Goal: Task Accomplishment & Management: Use online tool/utility

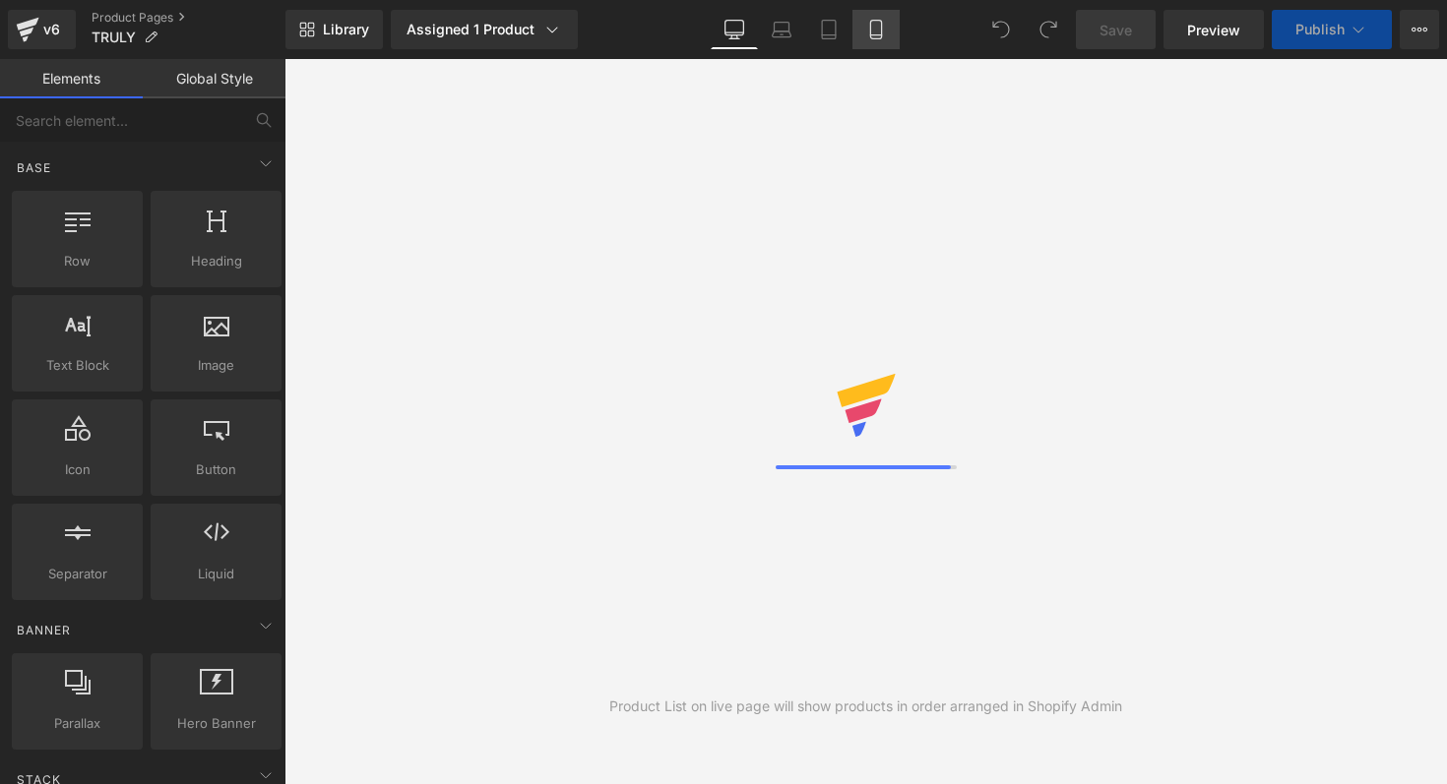
click at [883, 27] on icon at bounding box center [876, 30] width 20 height 20
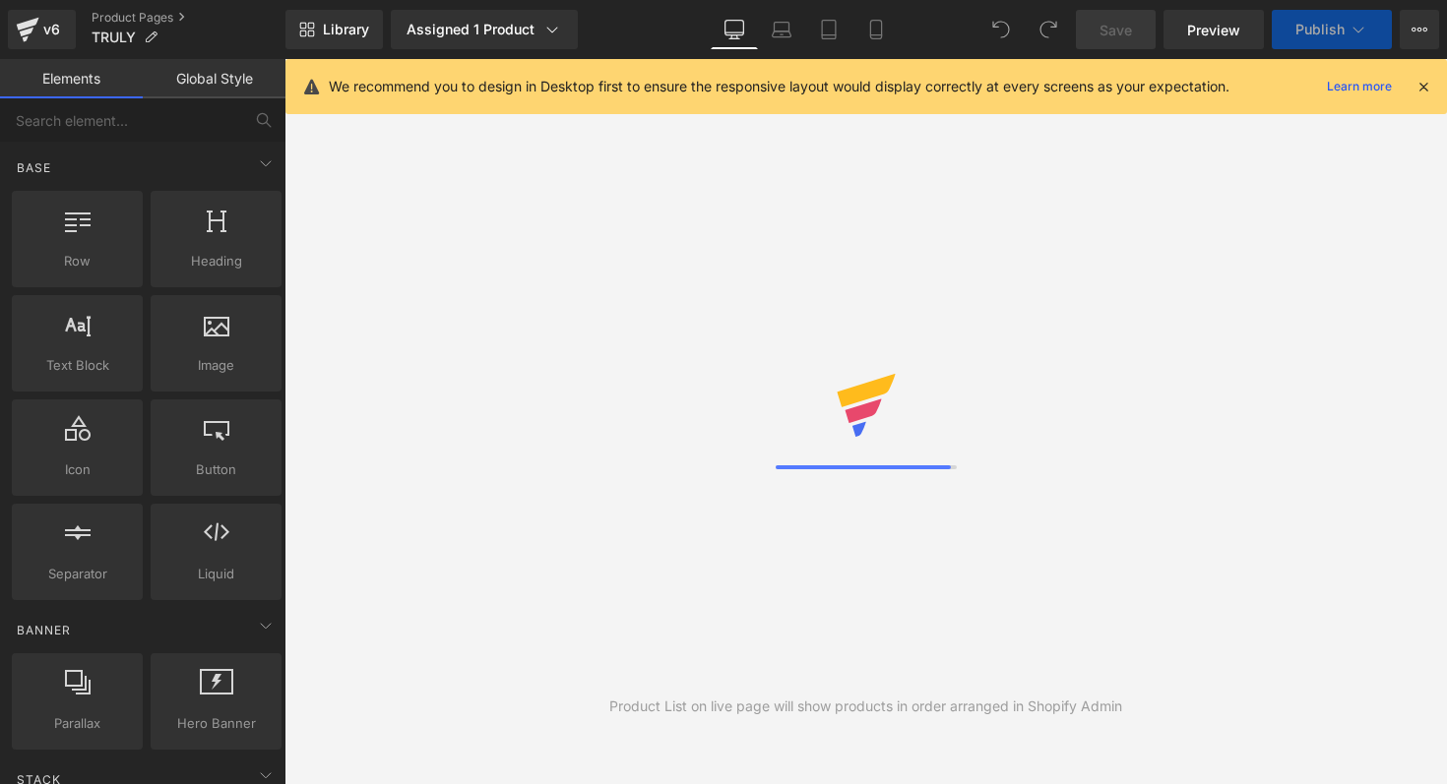
click at [1429, 91] on icon at bounding box center [1423, 87] width 18 height 18
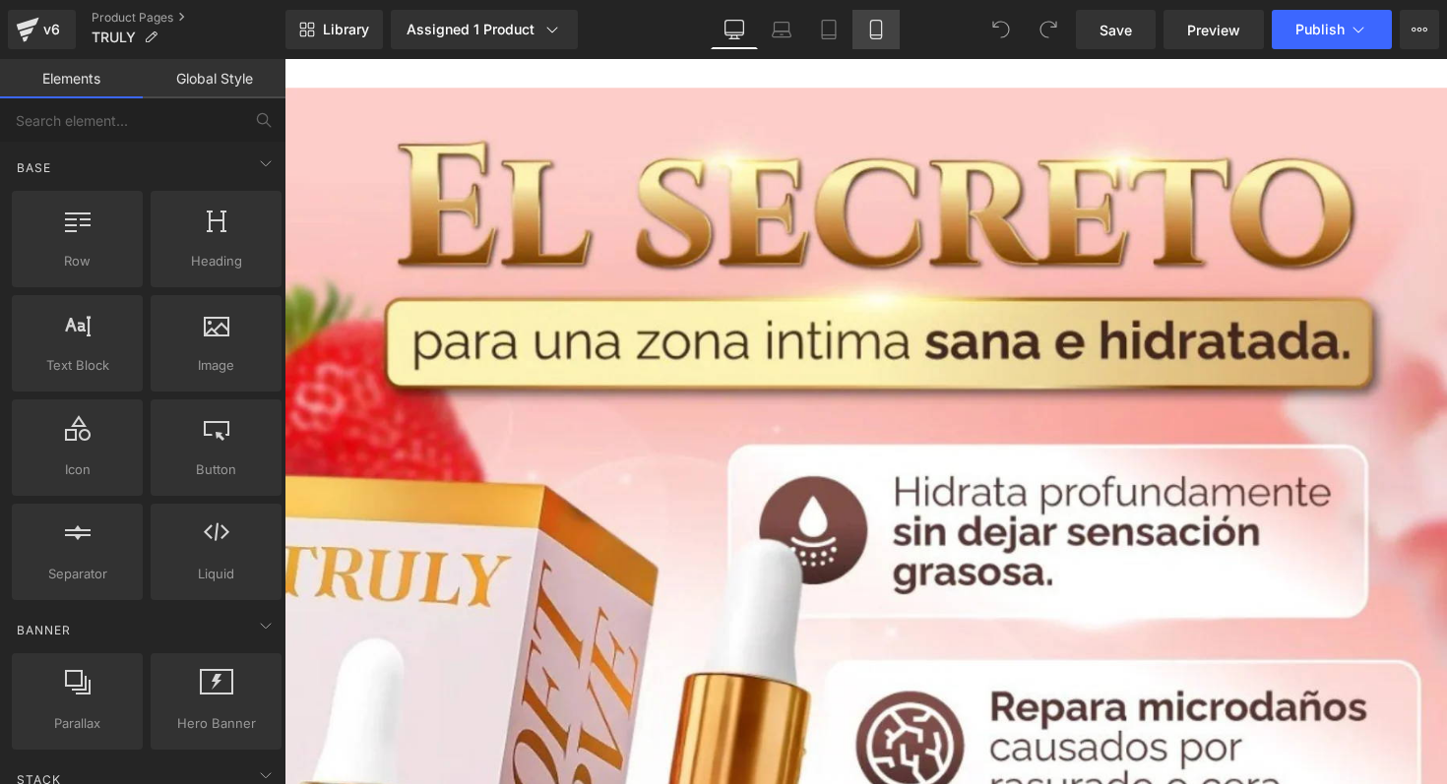
click at [864, 45] on link "Mobile" at bounding box center [875, 29] width 47 height 39
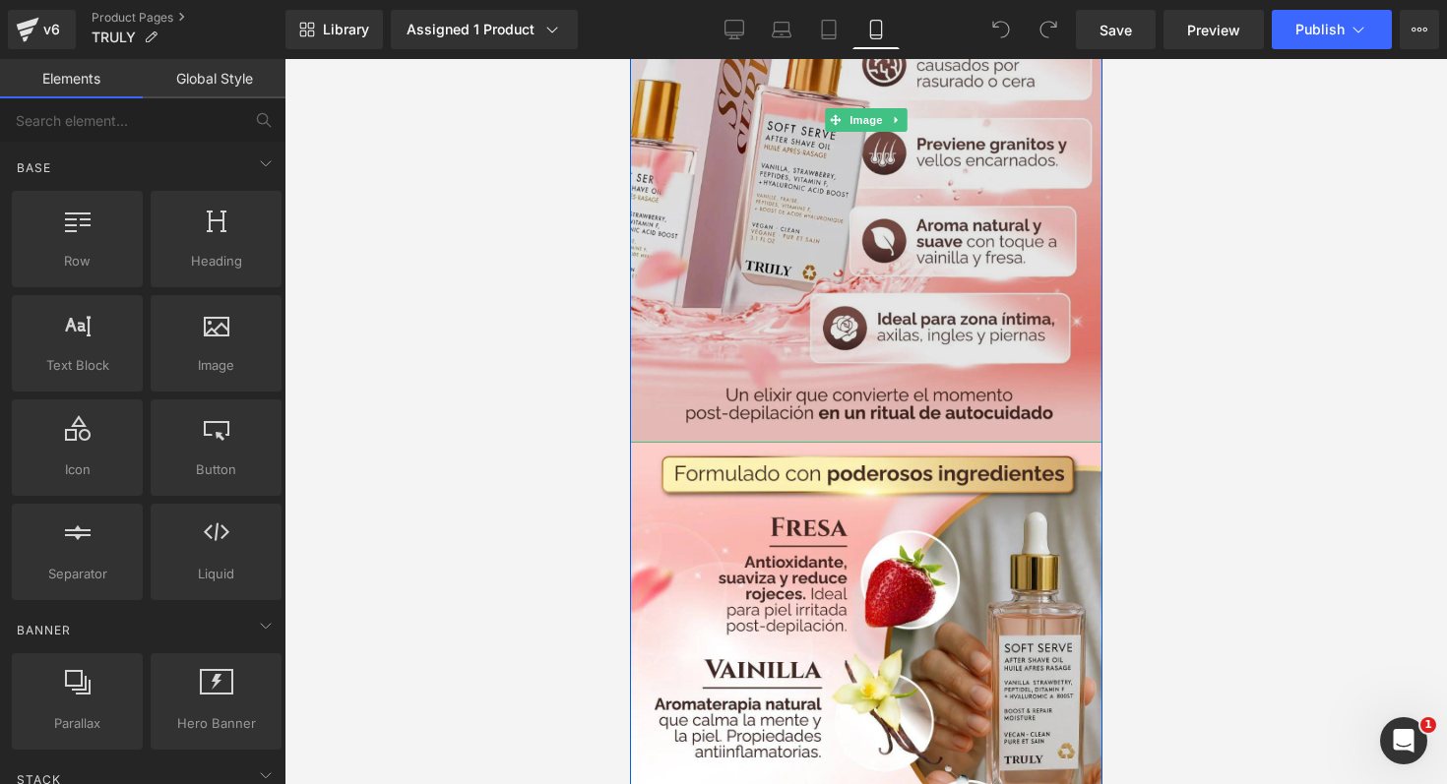
click at [773, 214] on img at bounding box center [865, 120] width 472 height 646
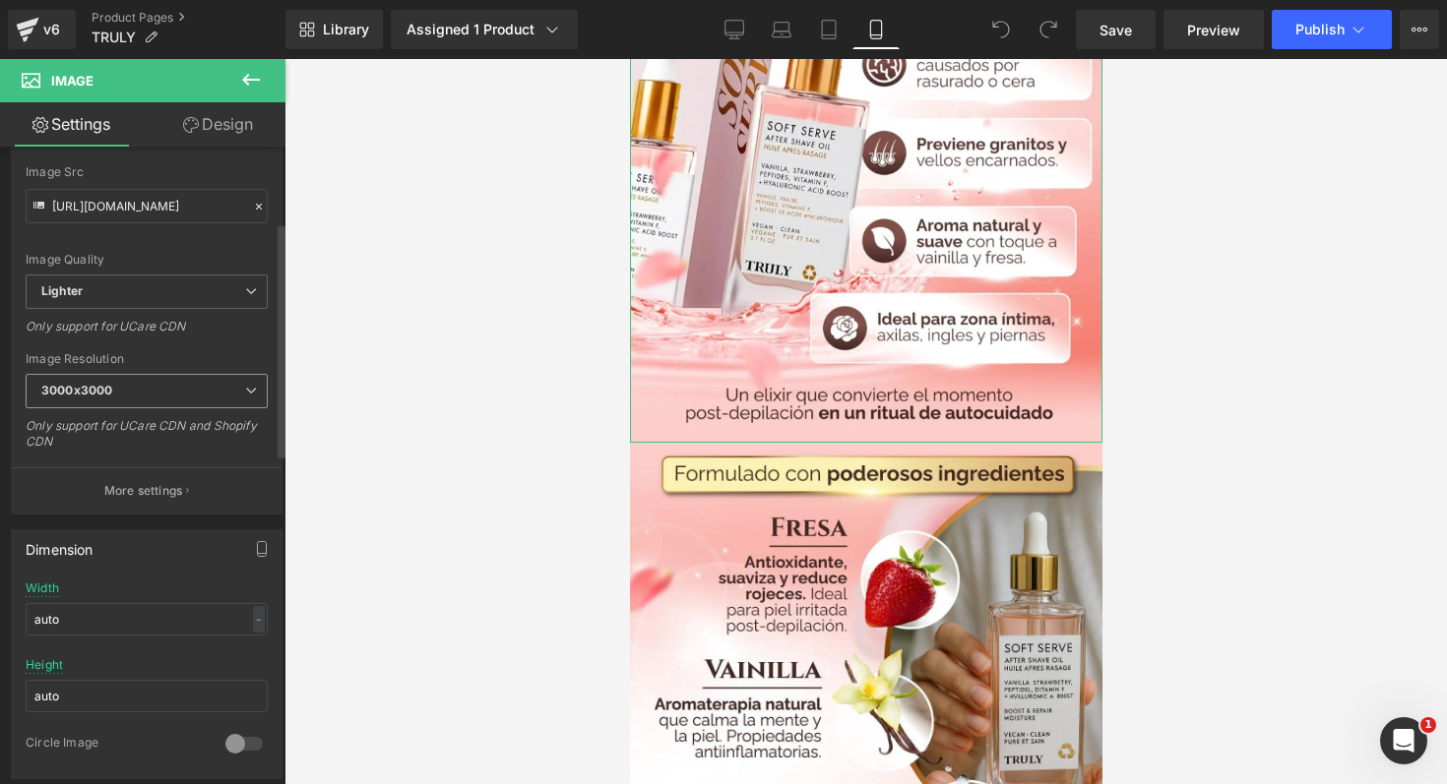
scroll to position [220, 0]
click at [155, 494] on p "More settings" at bounding box center [143, 487] width 79 height 18
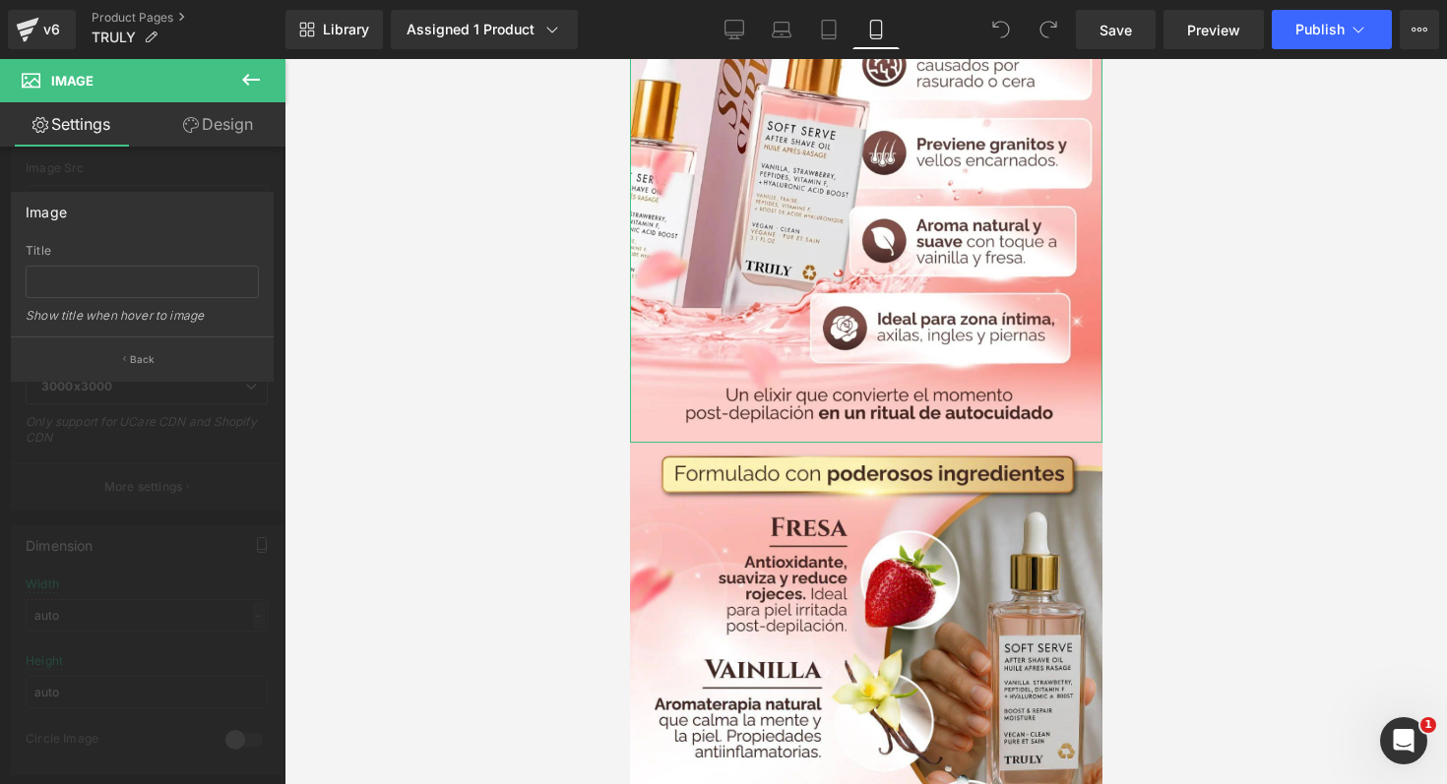
click at [67, 132] on link "Settings" at bounding box center [71, 124] width 143 height 44
click at [263, 83] on button at bounding box center [251, 80] width 69 height 43
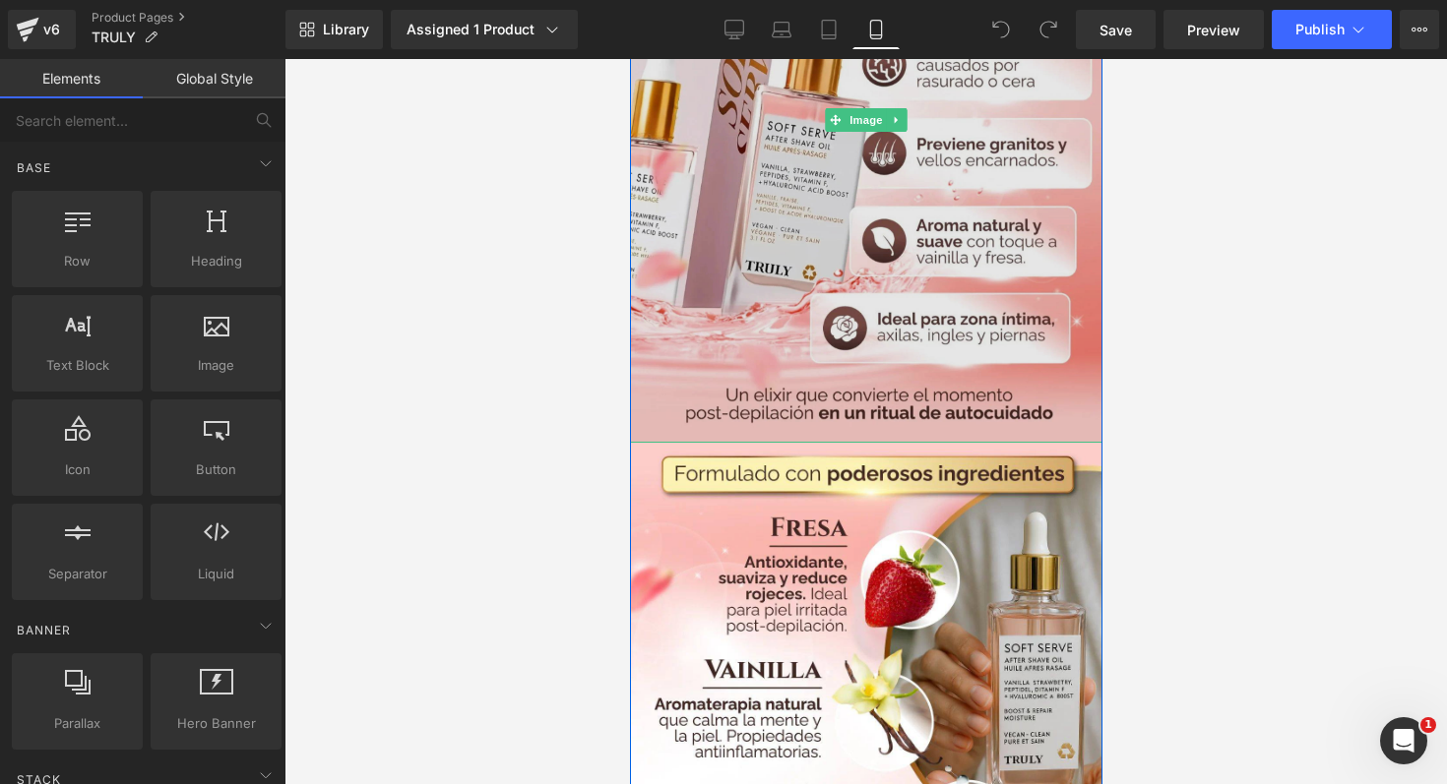
click at [661, 257] on img at bounding box center [865, 120] width 472 height 646
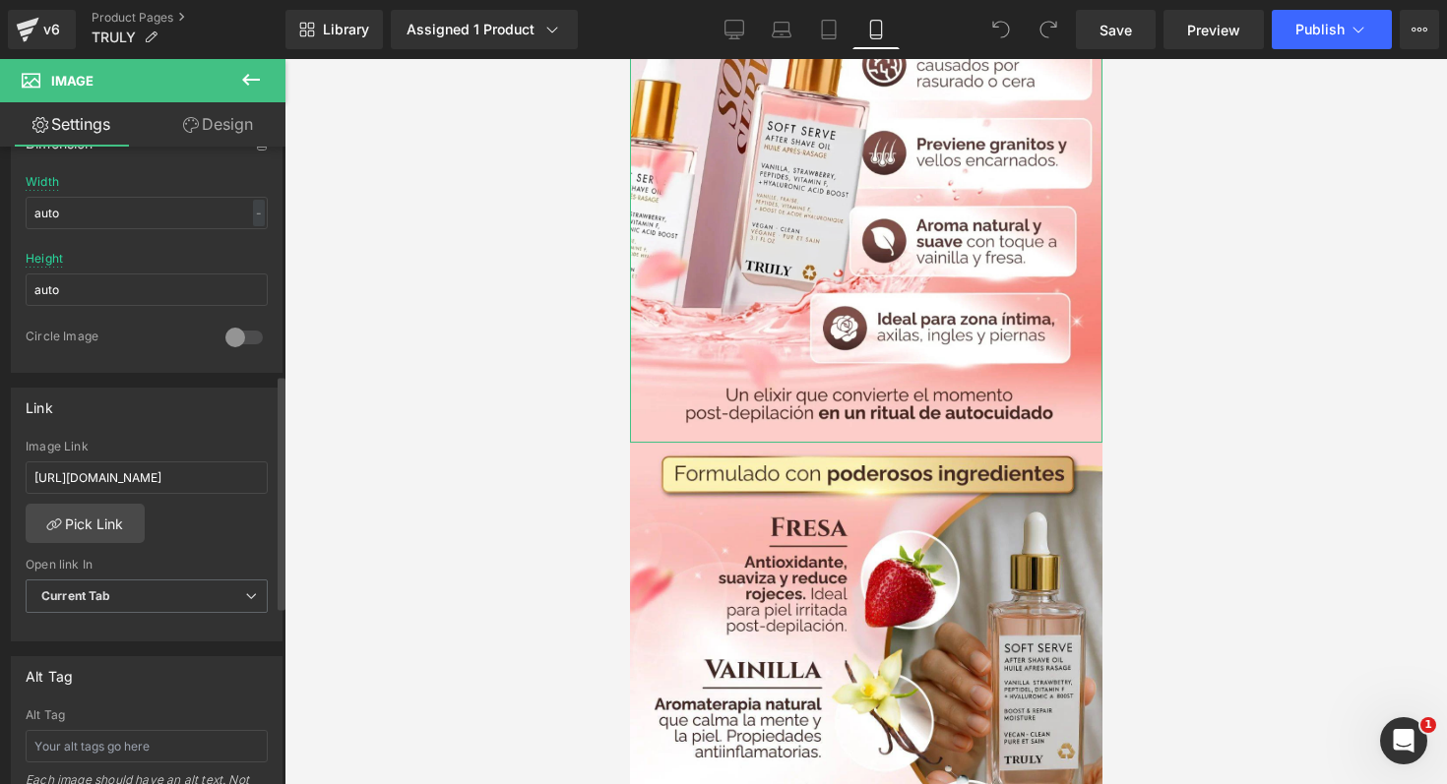
scroll to position [634, 0]
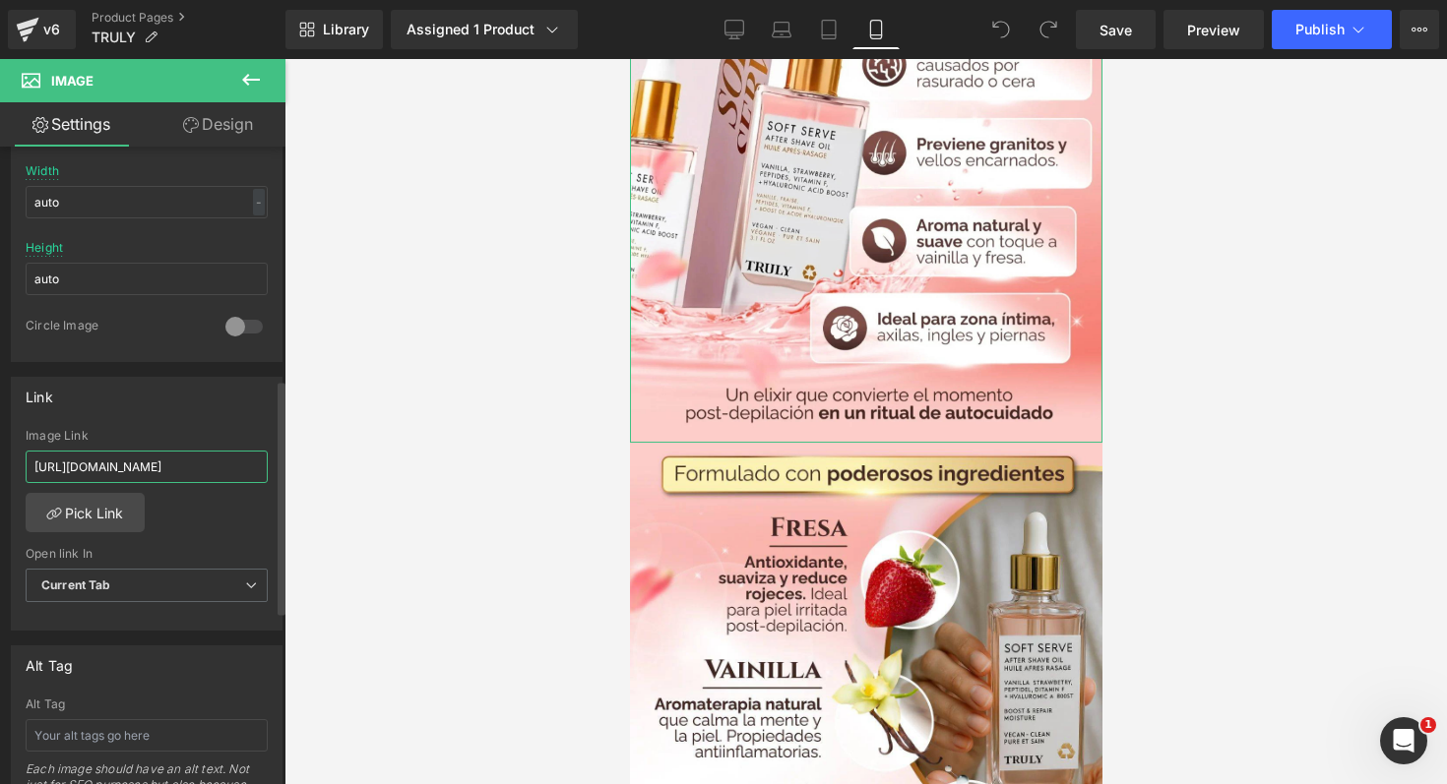
click at [222, 469] on input "[URL][DOMAIN_NAME]" at bounding box center [147, 467] width 242 height 32
click at [219, 522] on div "Image Link Pick Link Current Tab New Tab Open link In Current Tab Current Tab N…" at bounding box center [147, 530] width 270 height 202
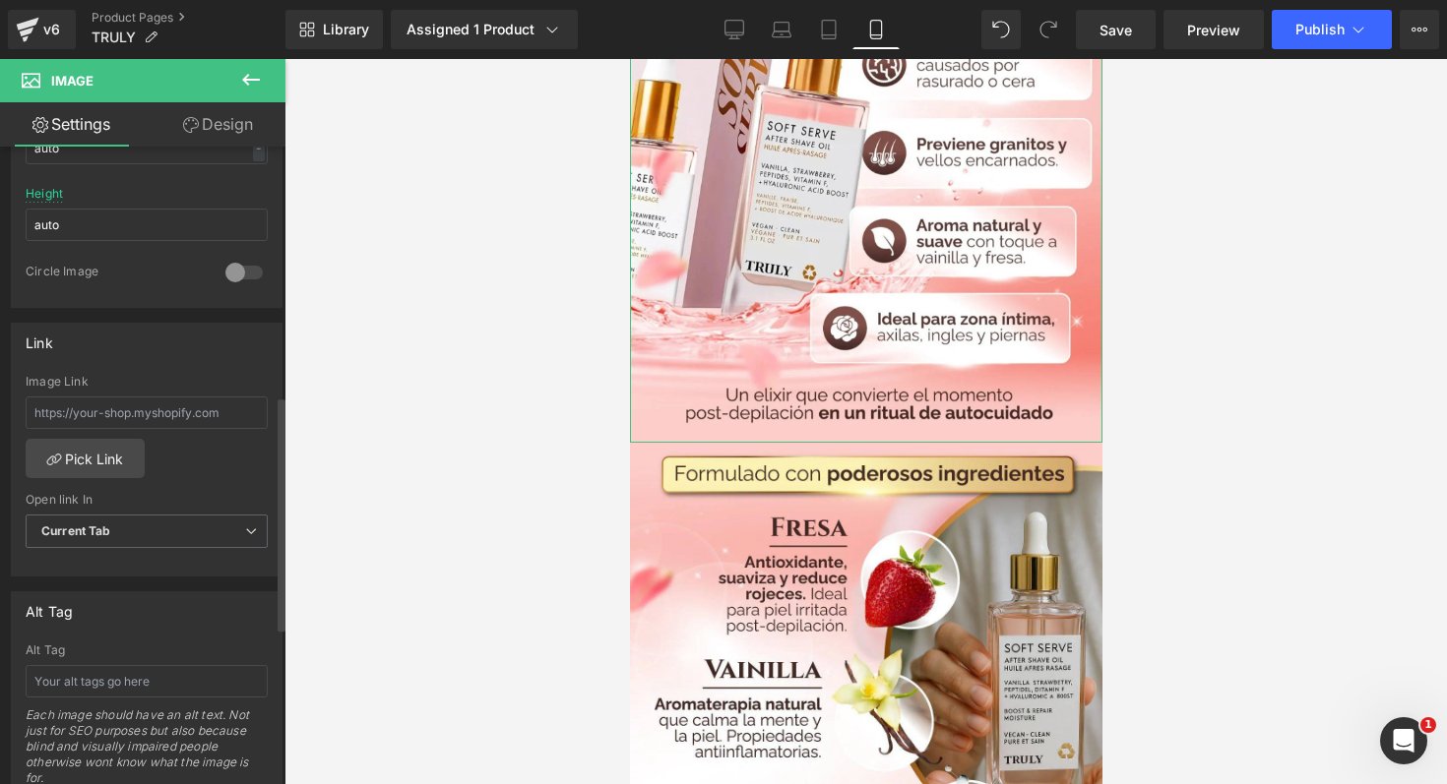
scroll to position [669, 0]
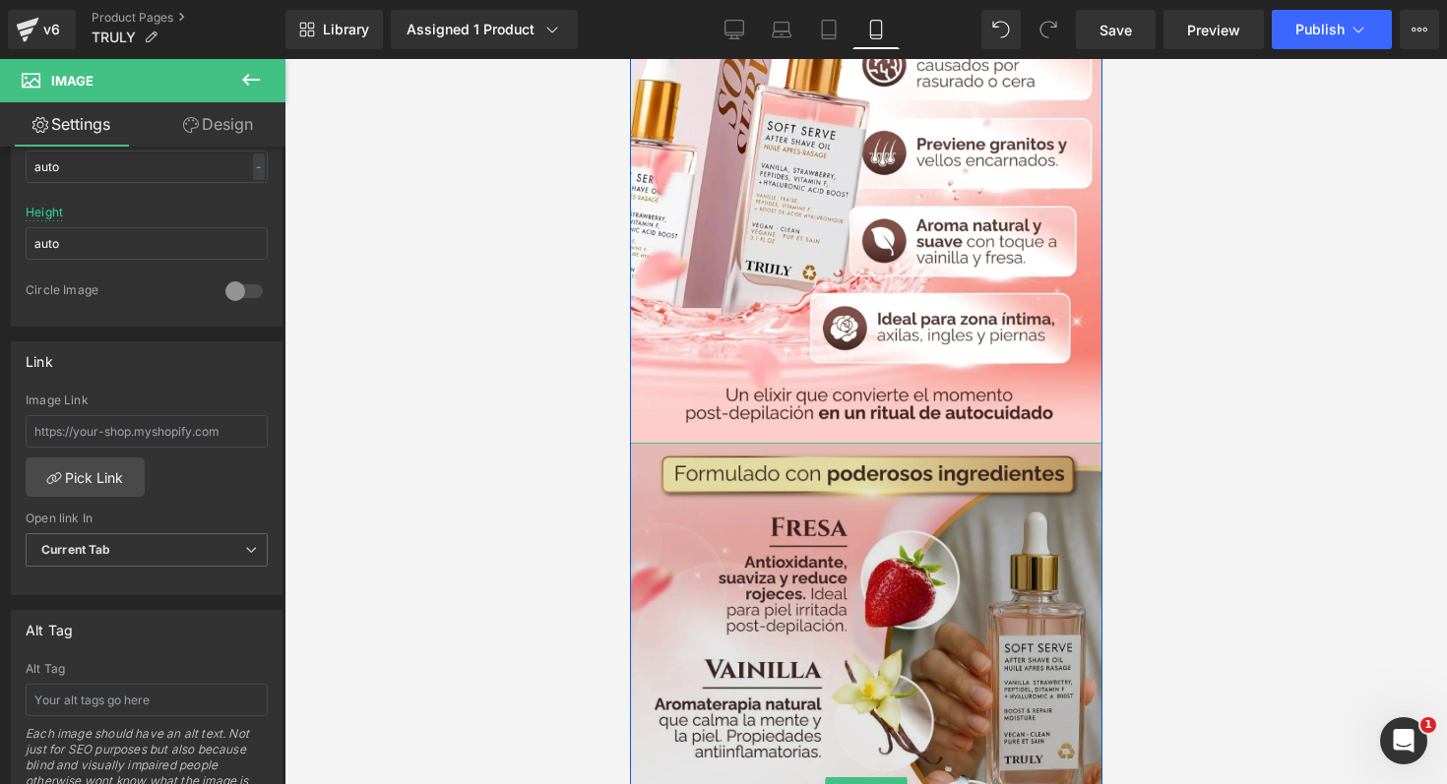
click at [714, 536] on img at bounding box center [865, 789] width 472 height 693
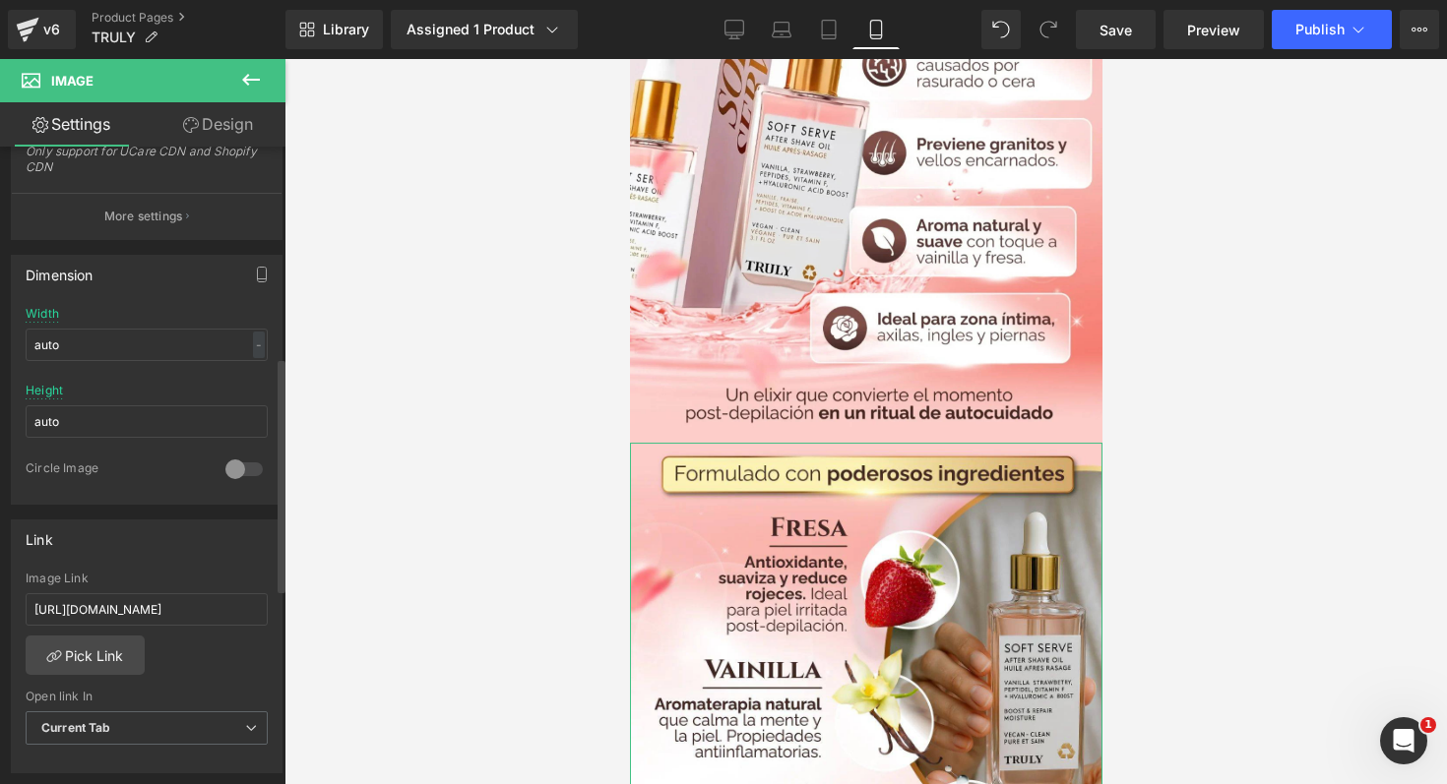
scroll to position [665, 0]
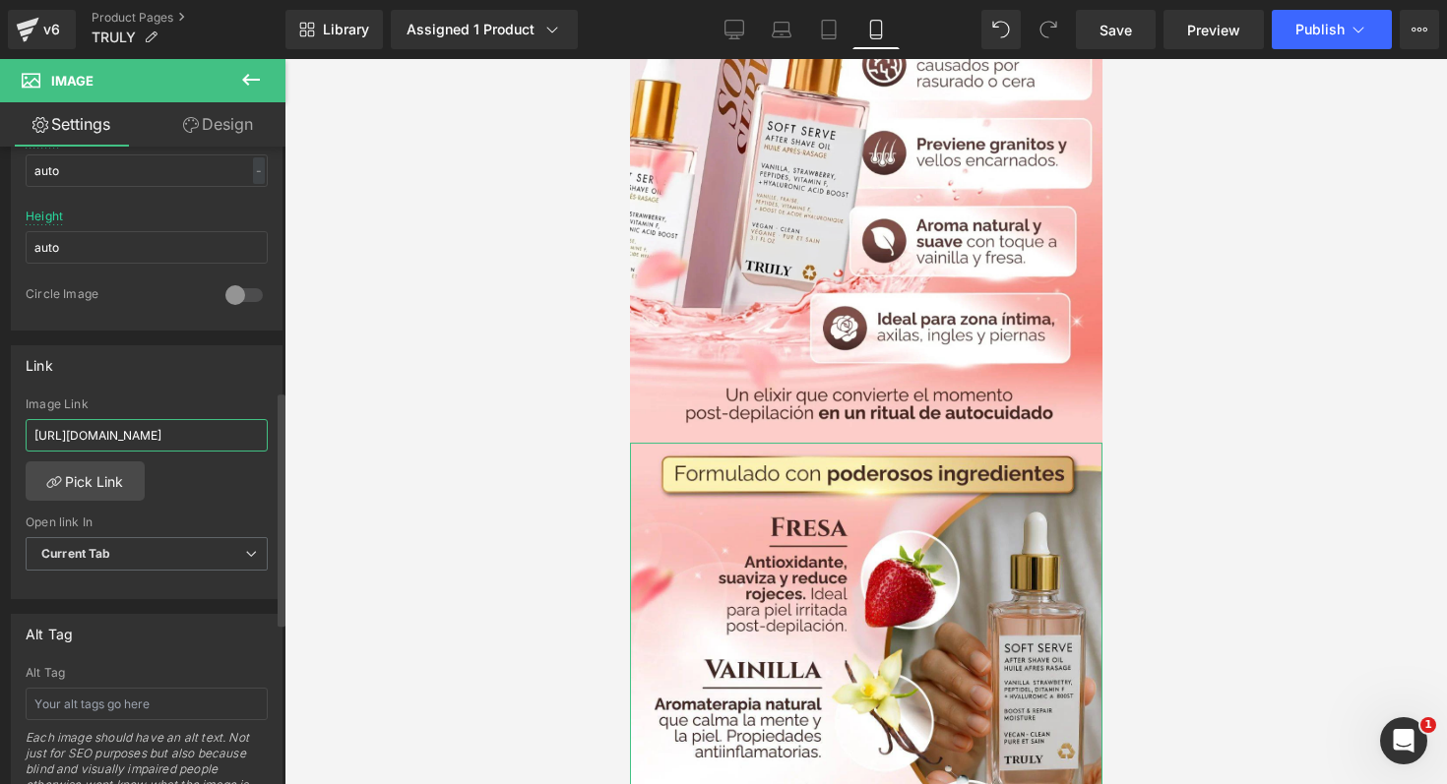
click at [195, 422] on input "[URL][DOMAIN_NAME]" at bounding box center [147, 435] width 242 height 32
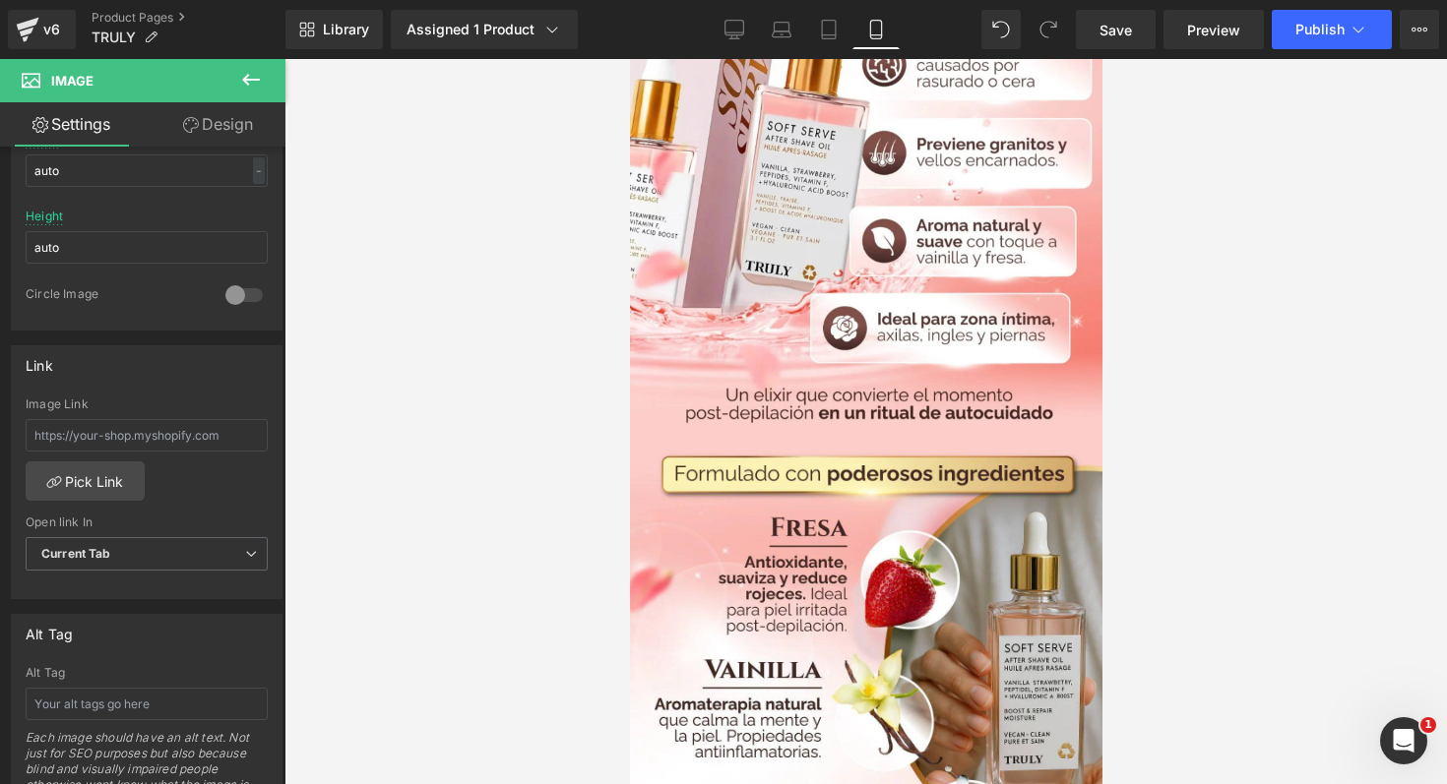
click at [299, 392] on div at bounding box center [865, 421] width 1162 height 725
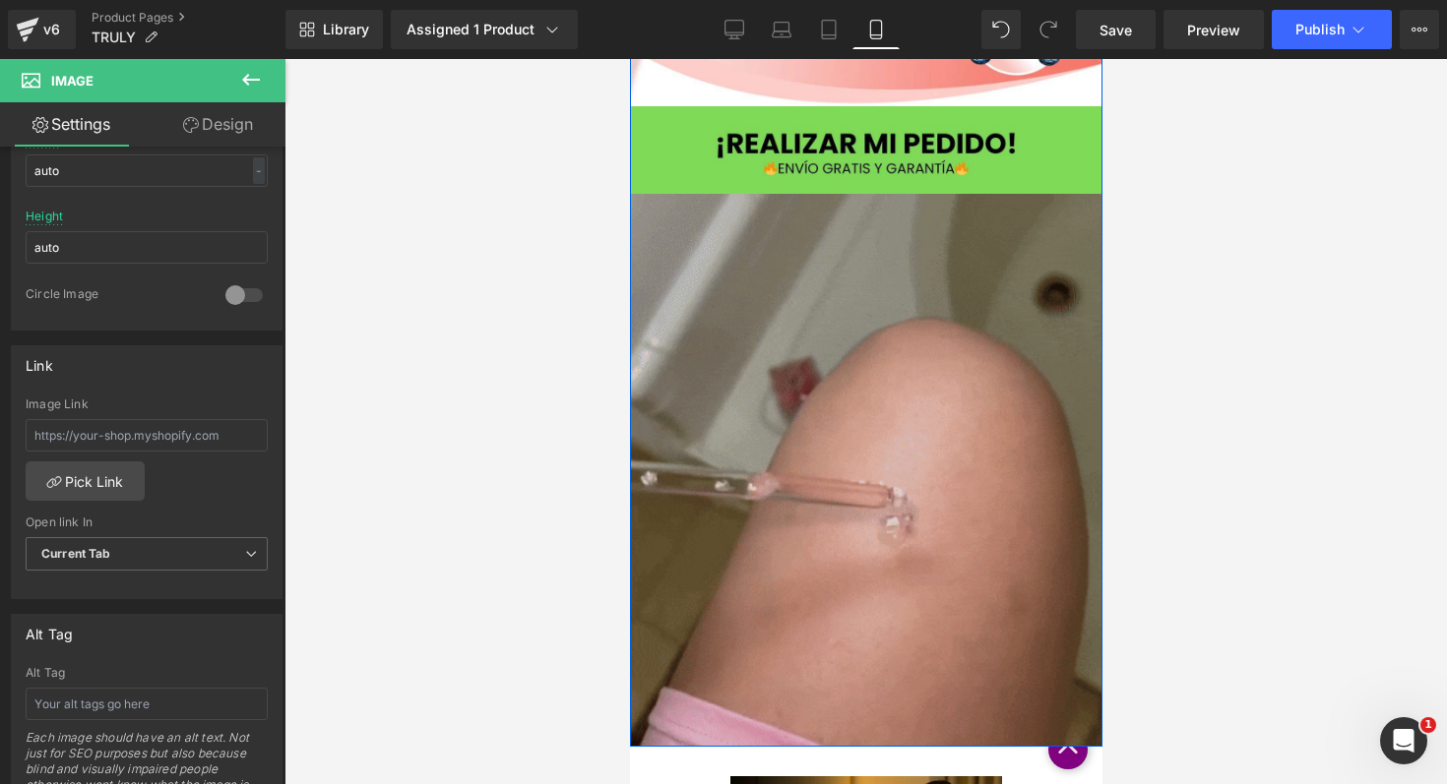
scroll to position [1340, 0]
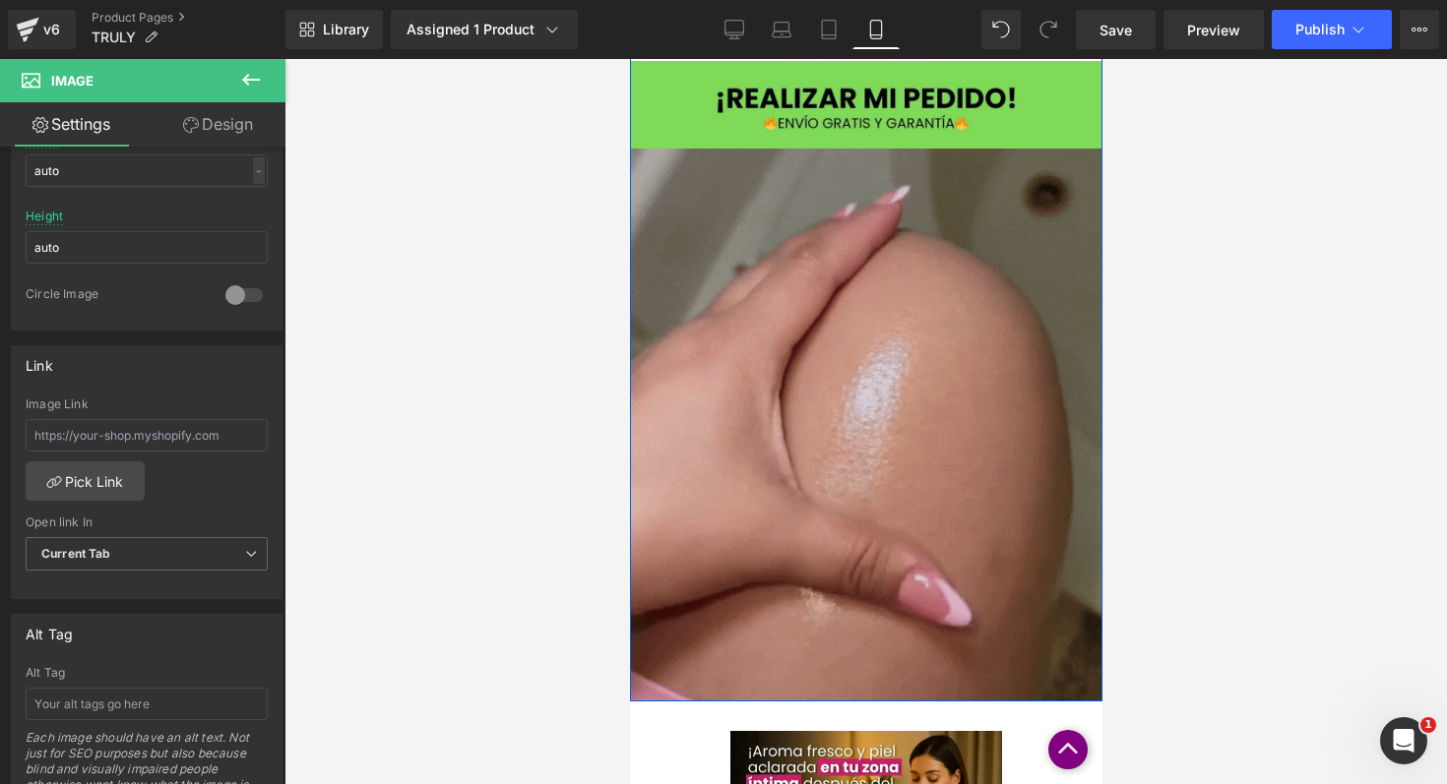
click at [857, 385] on img at bounding box center [865, 425] width 472 height 553
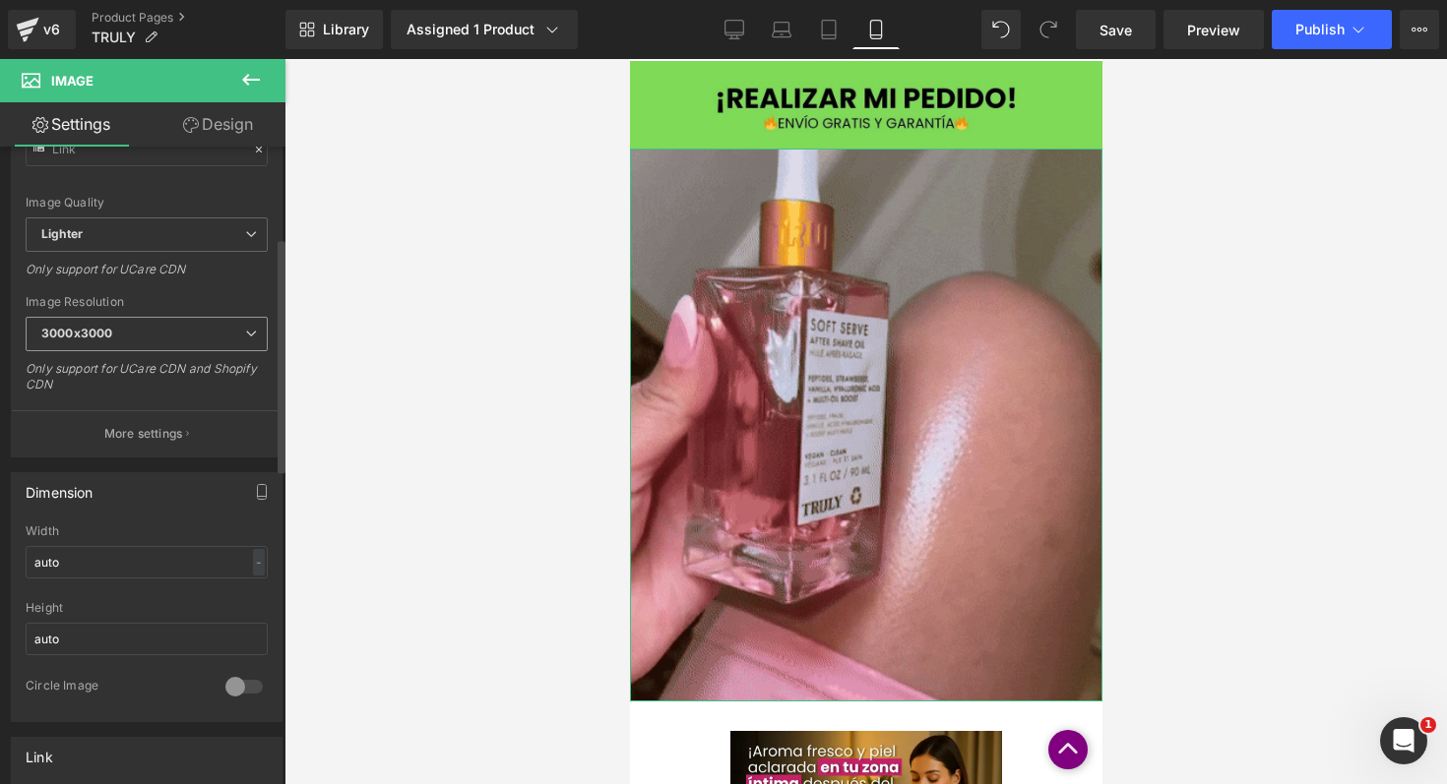
scroll to position [500, 0]
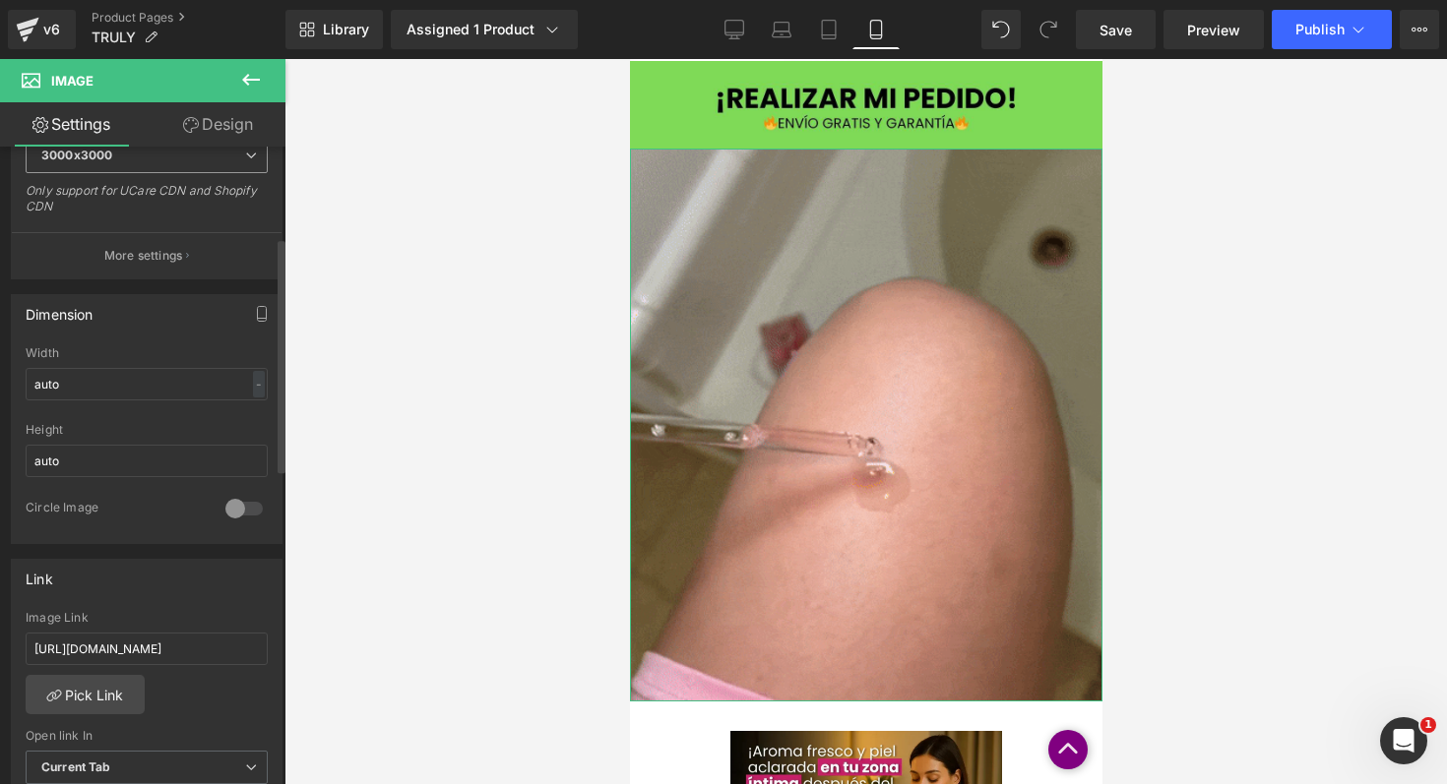
type input "[URL][DOMAIN_NAME]"
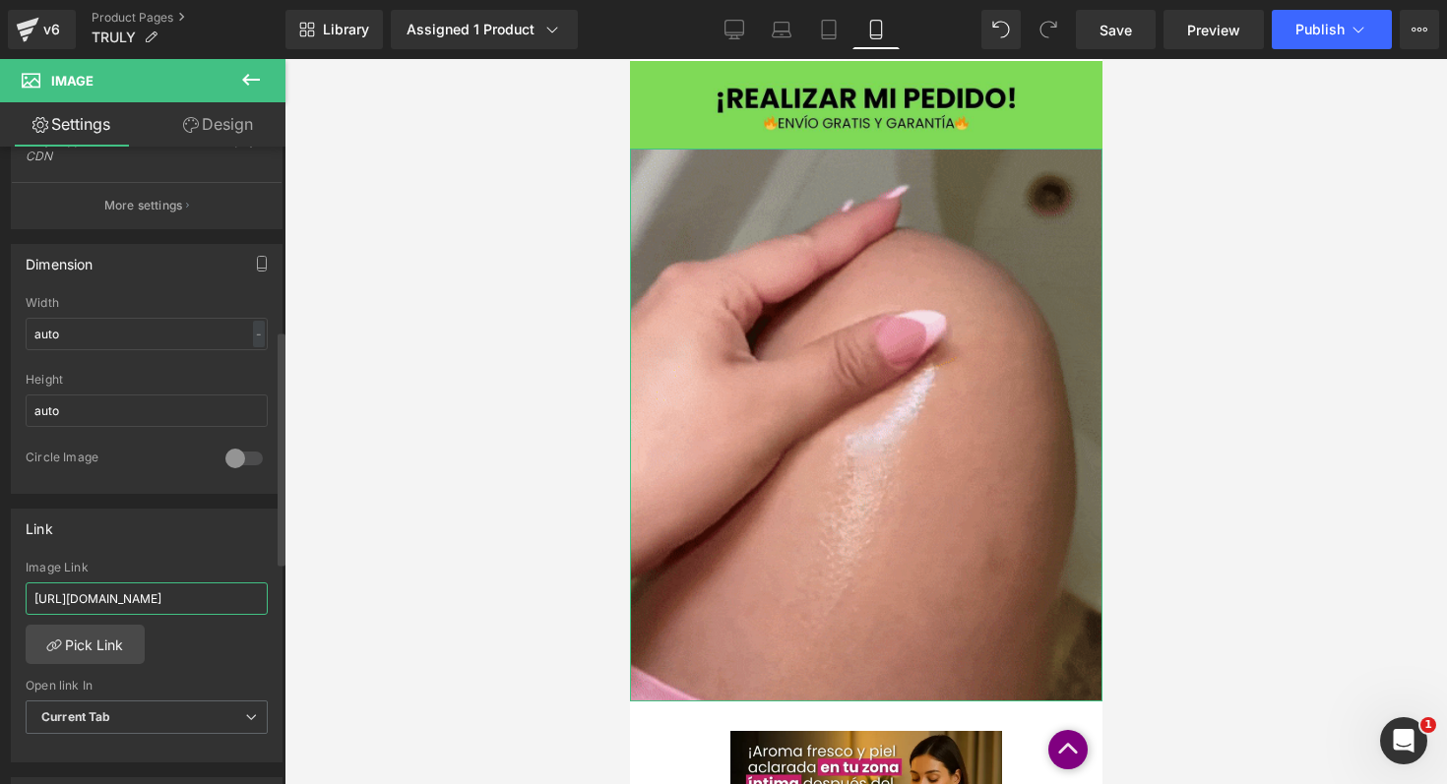
click at [178, 606] on input "[URL][DOMAIN_NAME]" at bounding box center [147, 599] width 242 height 32
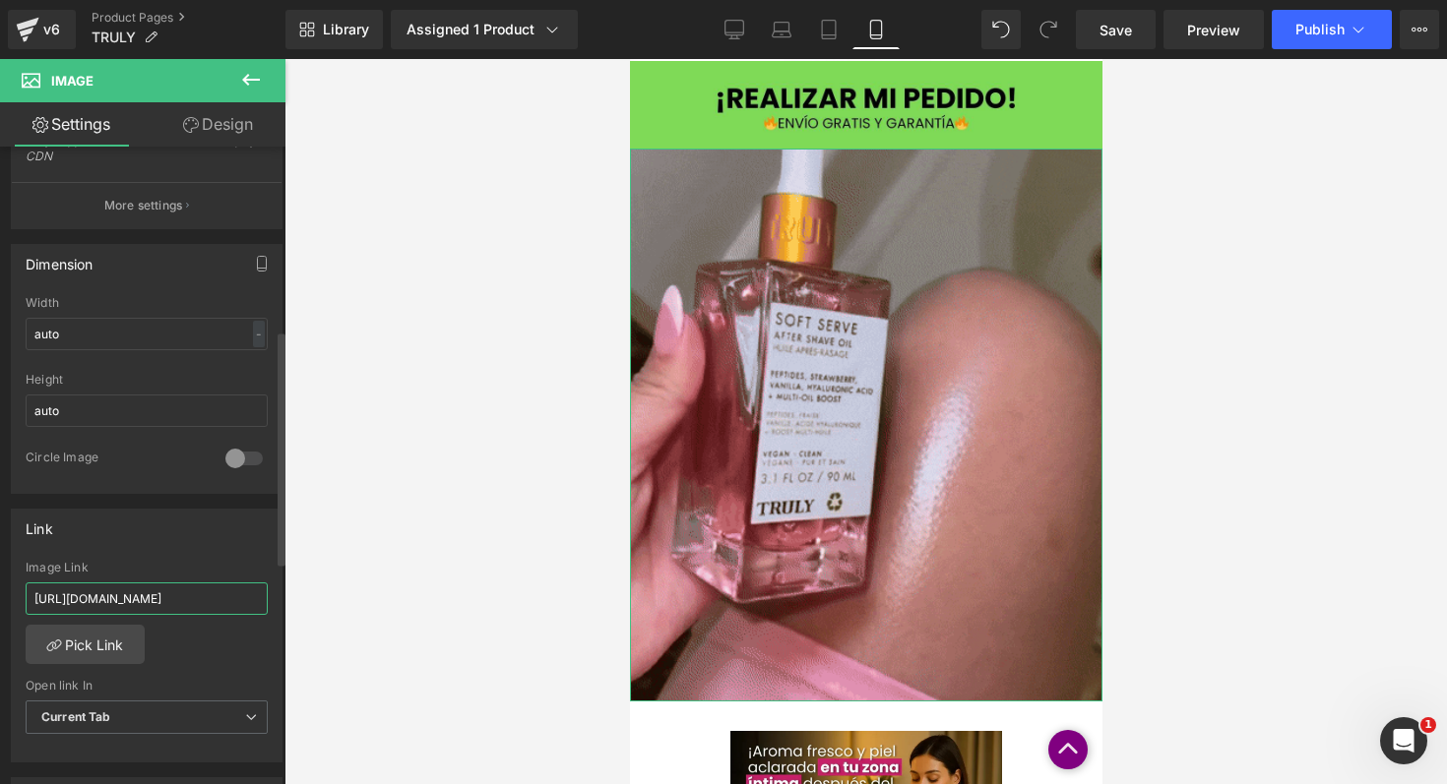
click at [178, 606] on input "[URL][DOMAIN_NAME]" at bounding box center [147, 599] width 242 height 32
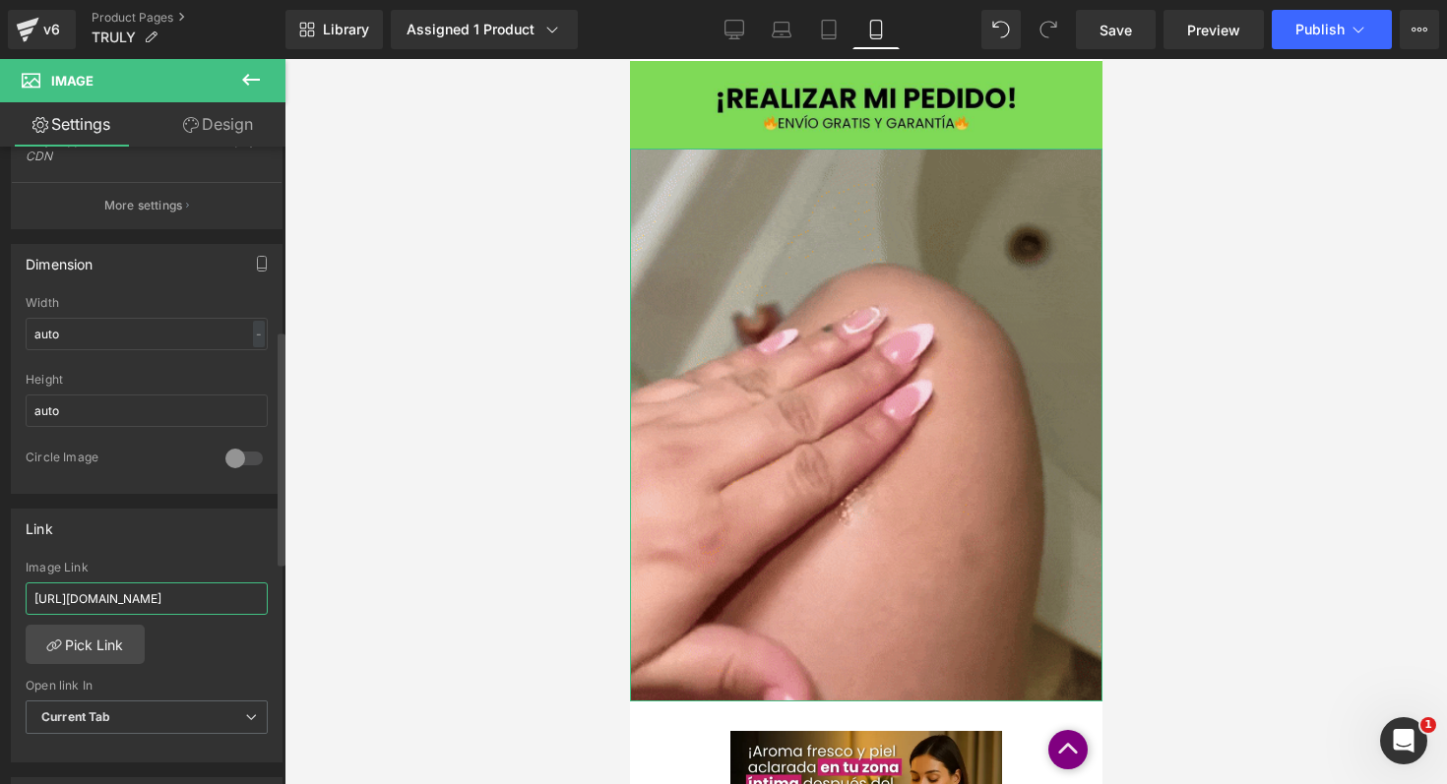
click at [178, 606] on input "[URL][DOMAIN_NAME]" at bounding box center [147, 599] width 242 height 32
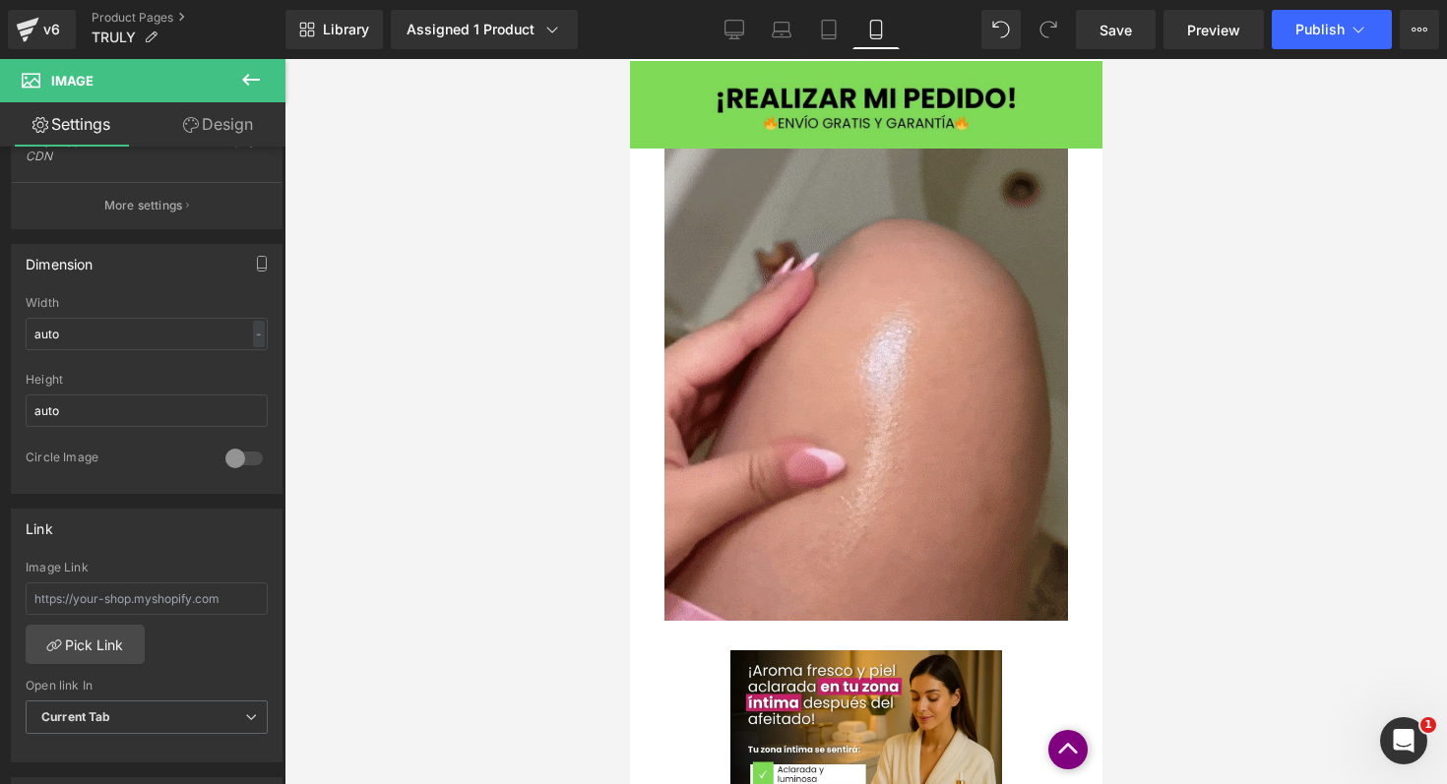
click at [376, 604] on div at bounding box center [865, 421] width 1162 height 725
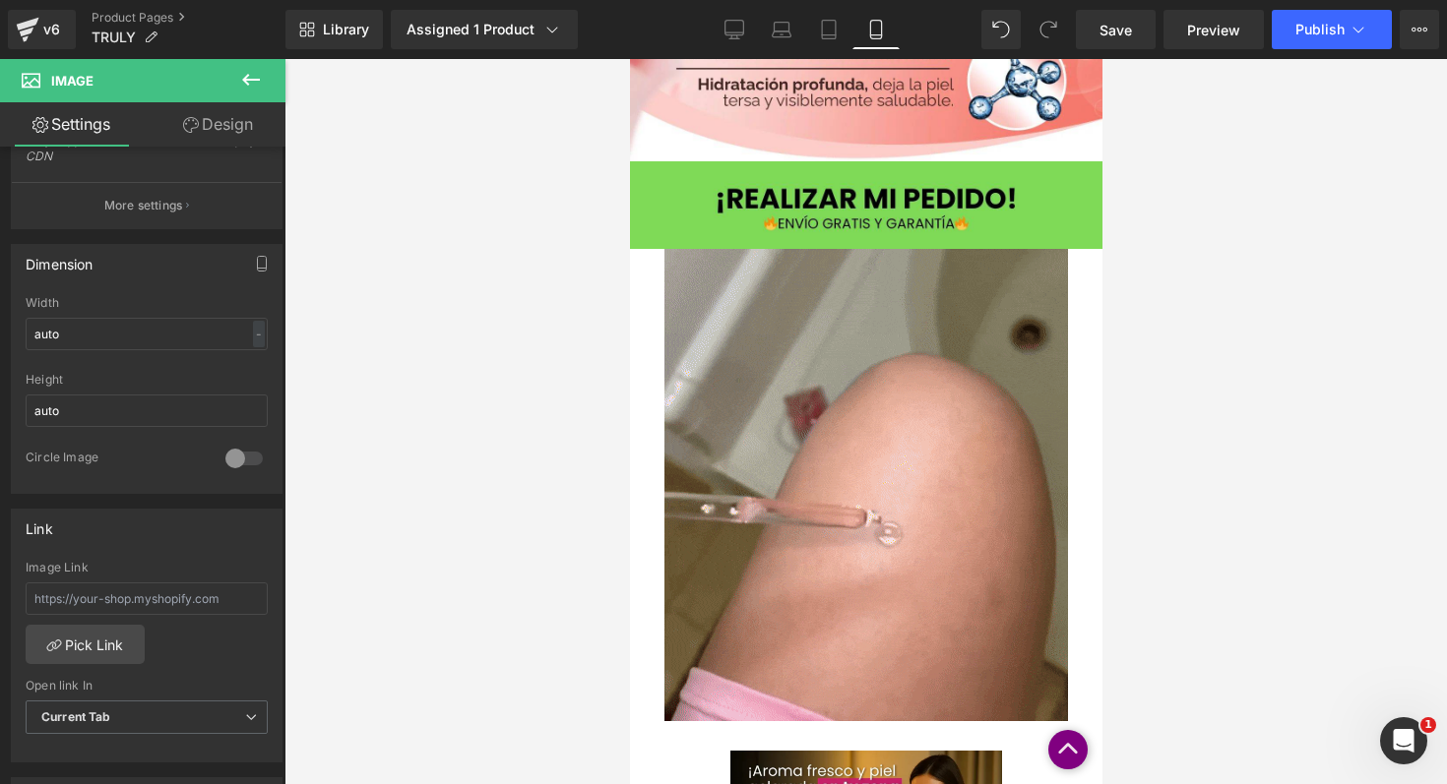
scroll to position [1230, 0]
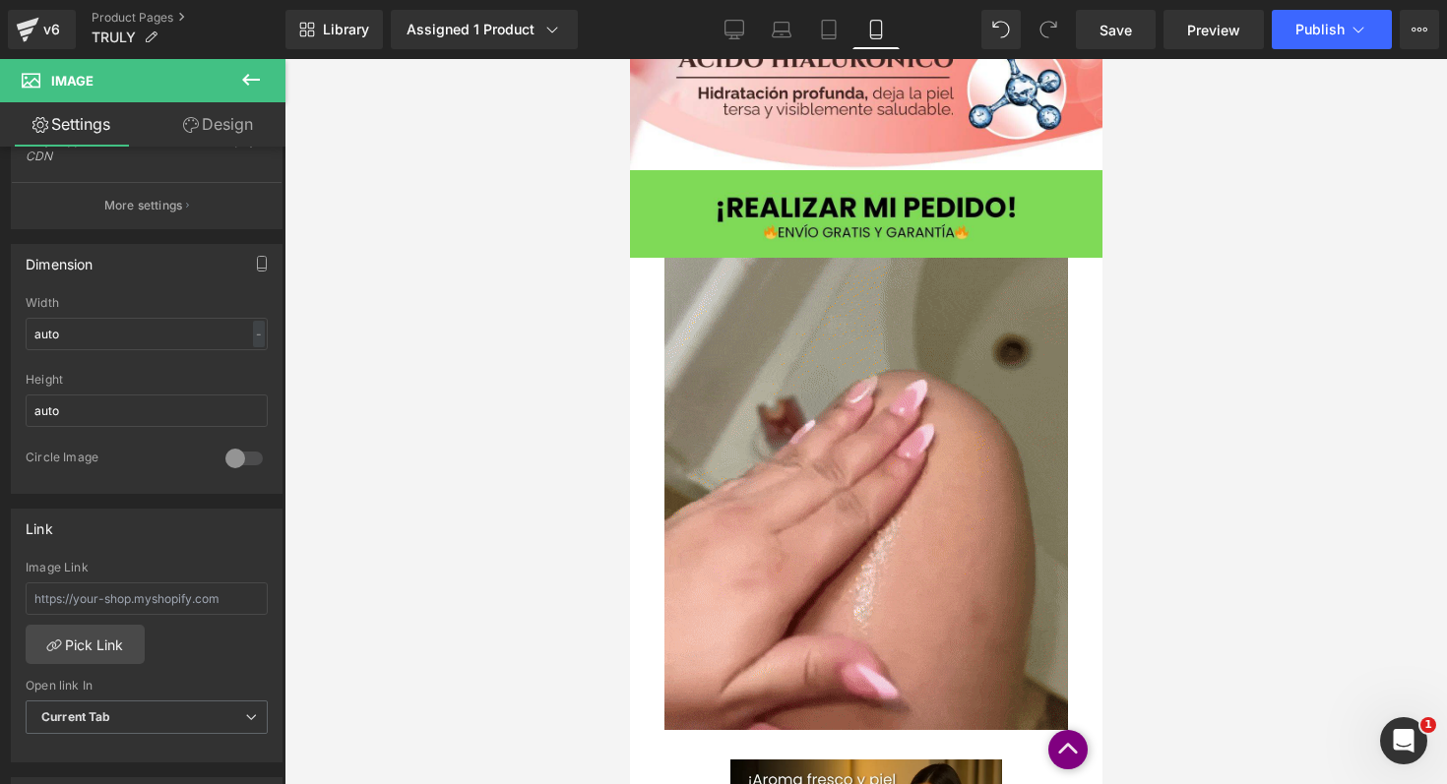
click at [938, 470] on img at bounding box center [865, 494] width 404 height 472
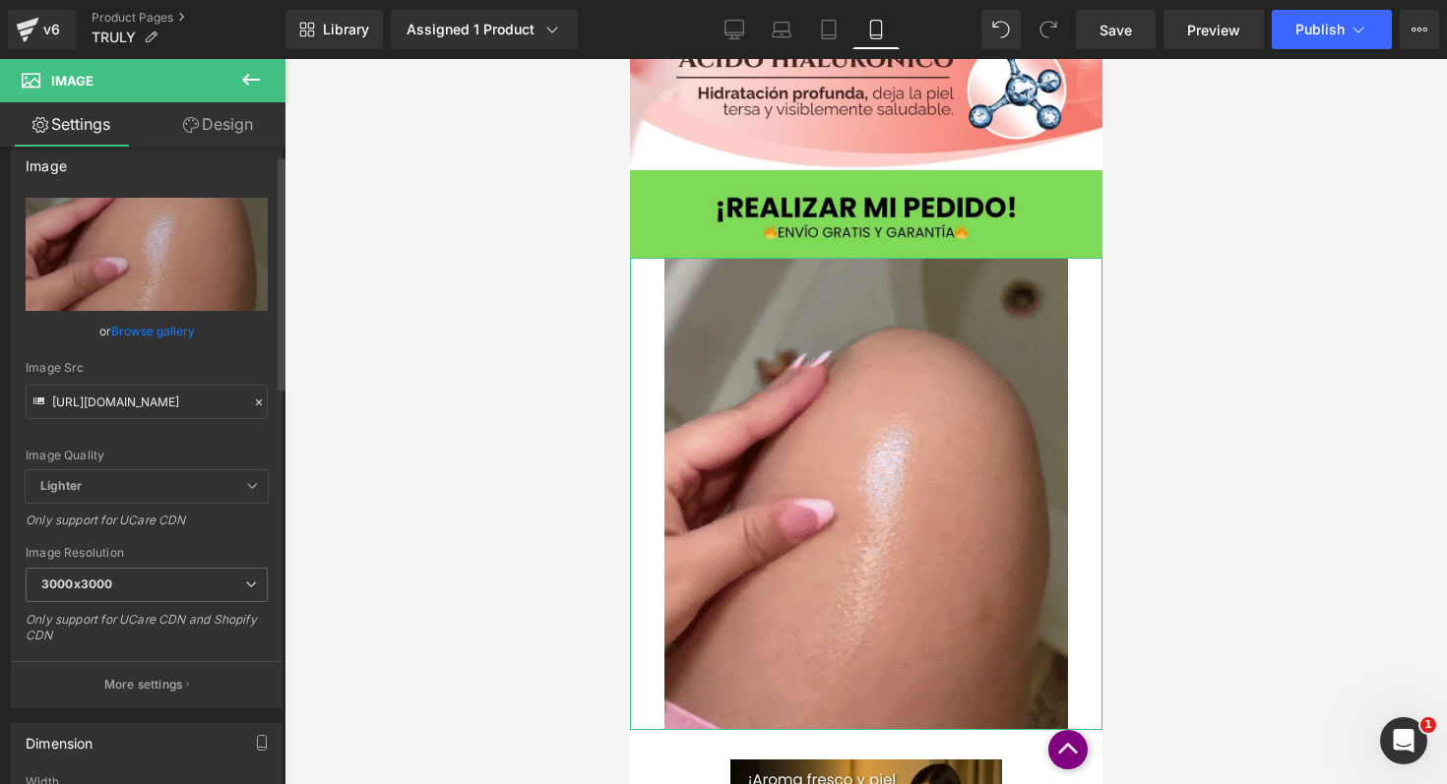
scroll to position [0, 0]
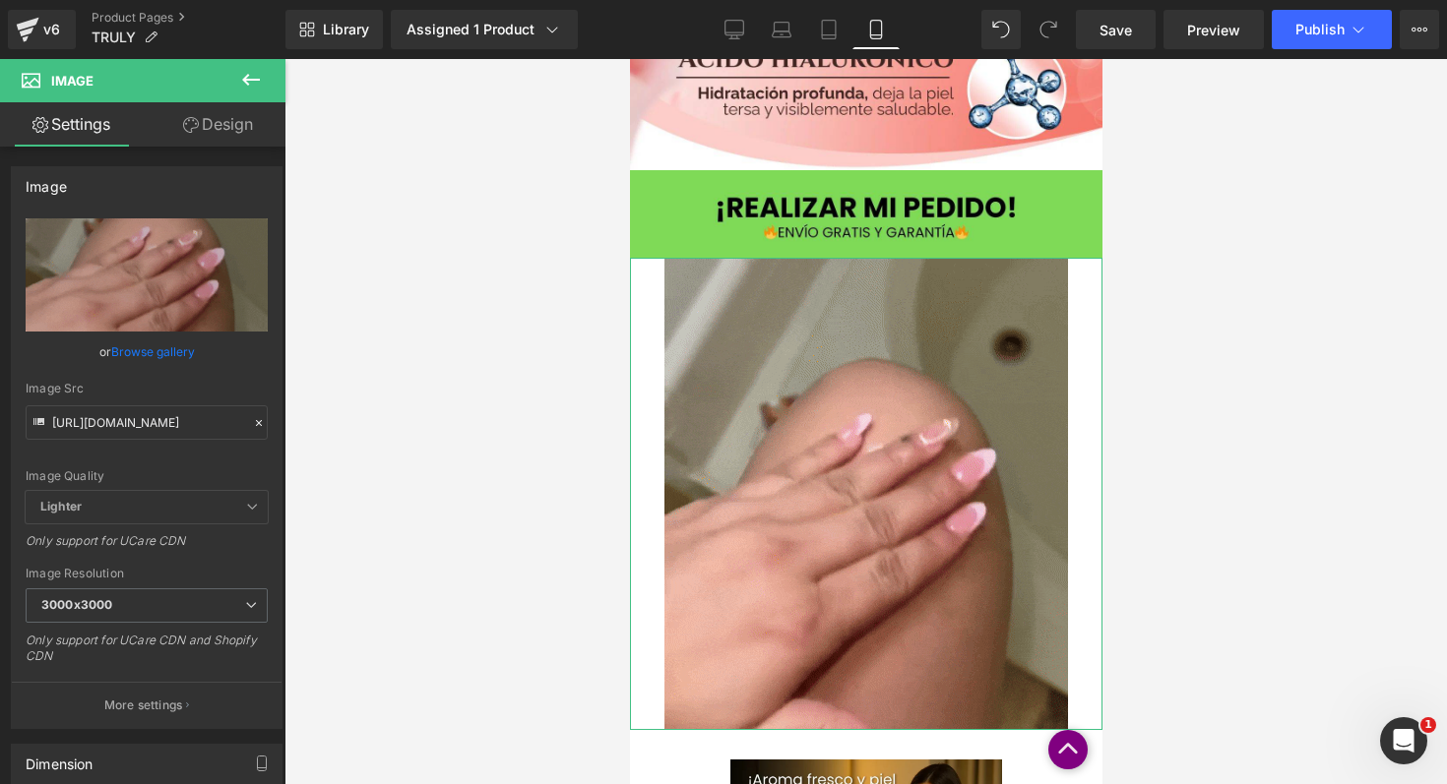
click at [227, 136] on link "Design" at bounding box center [218, 124] width 143 height 44
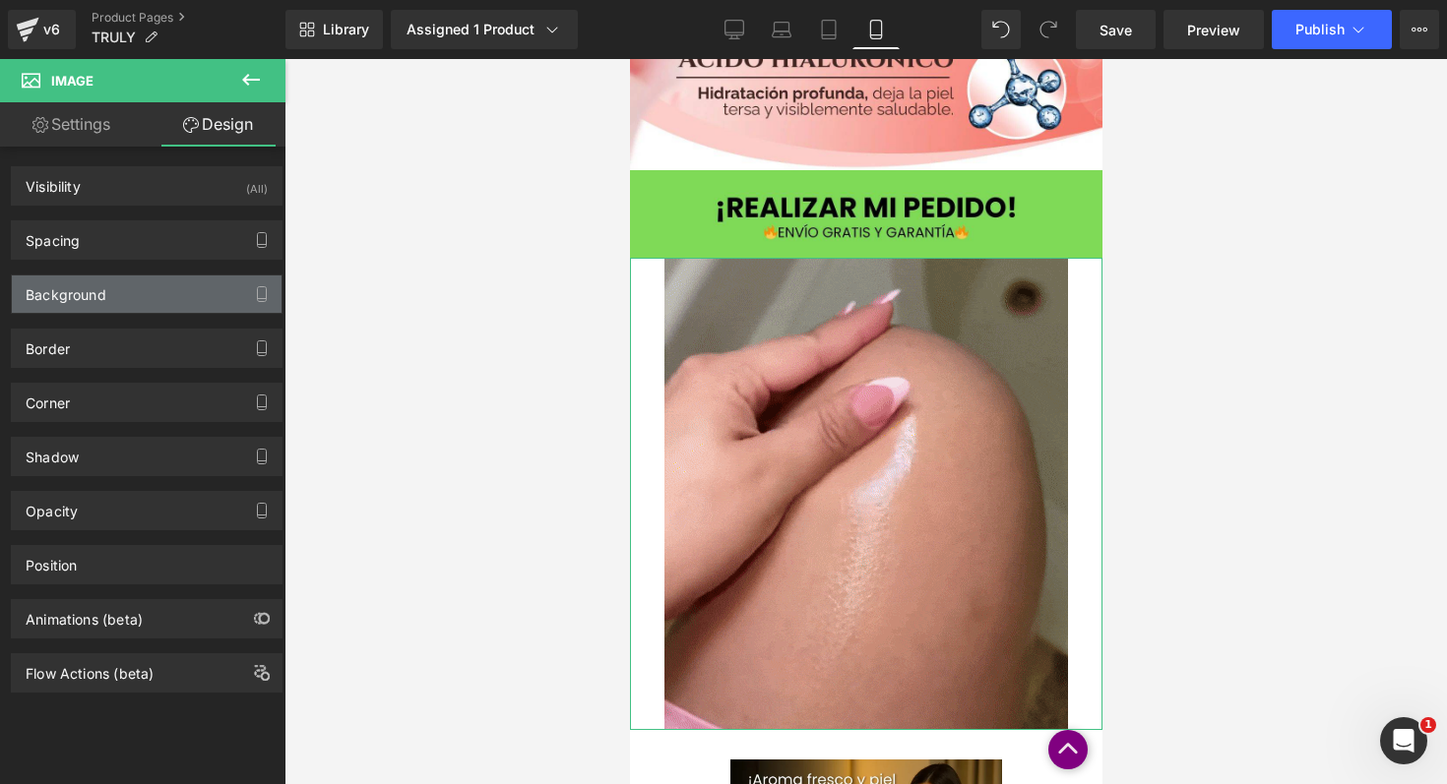
click at [209, 309] on div "Background" at bounding box center [147, 294] width 270 height 37
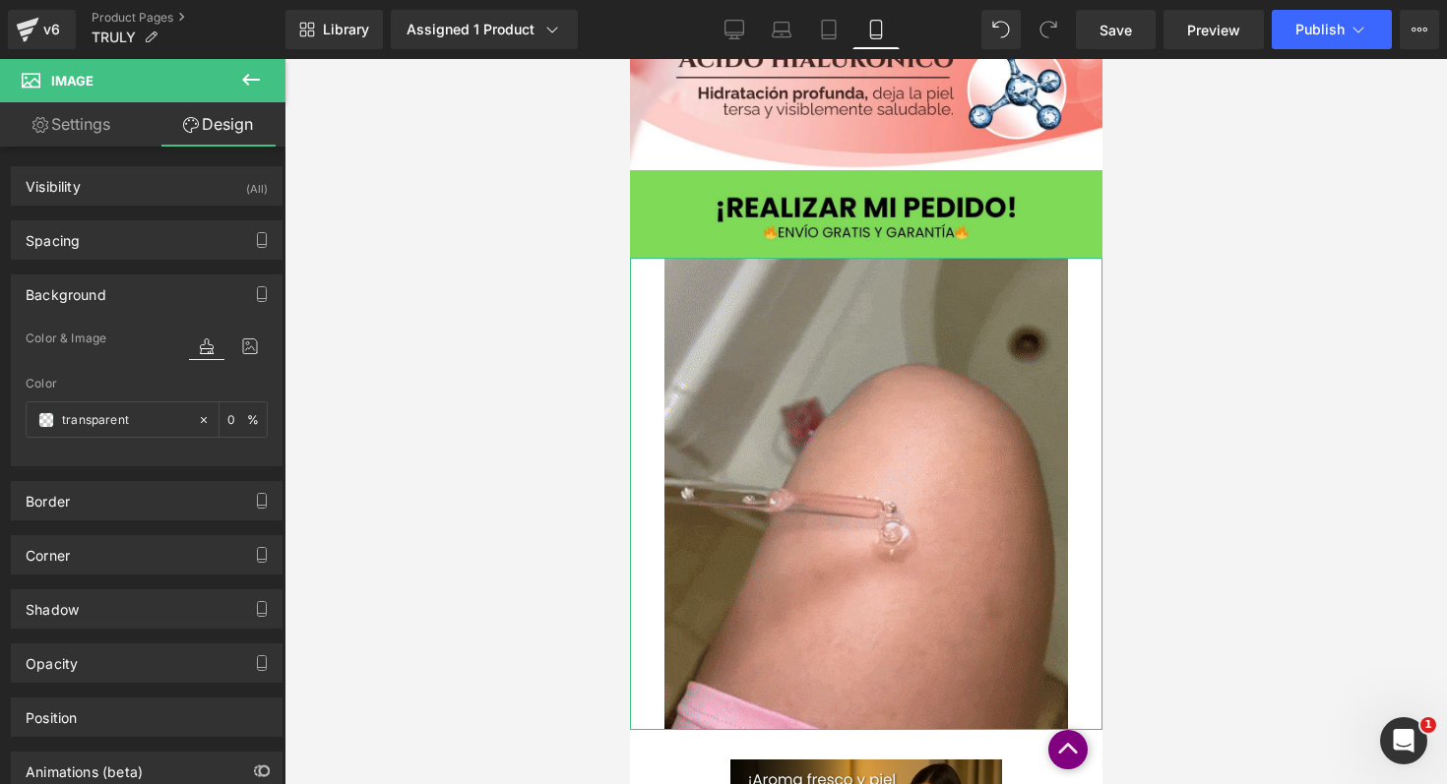
click at [191, 287] on div "Background" at bounding box center [147, 294] width 270 height 37
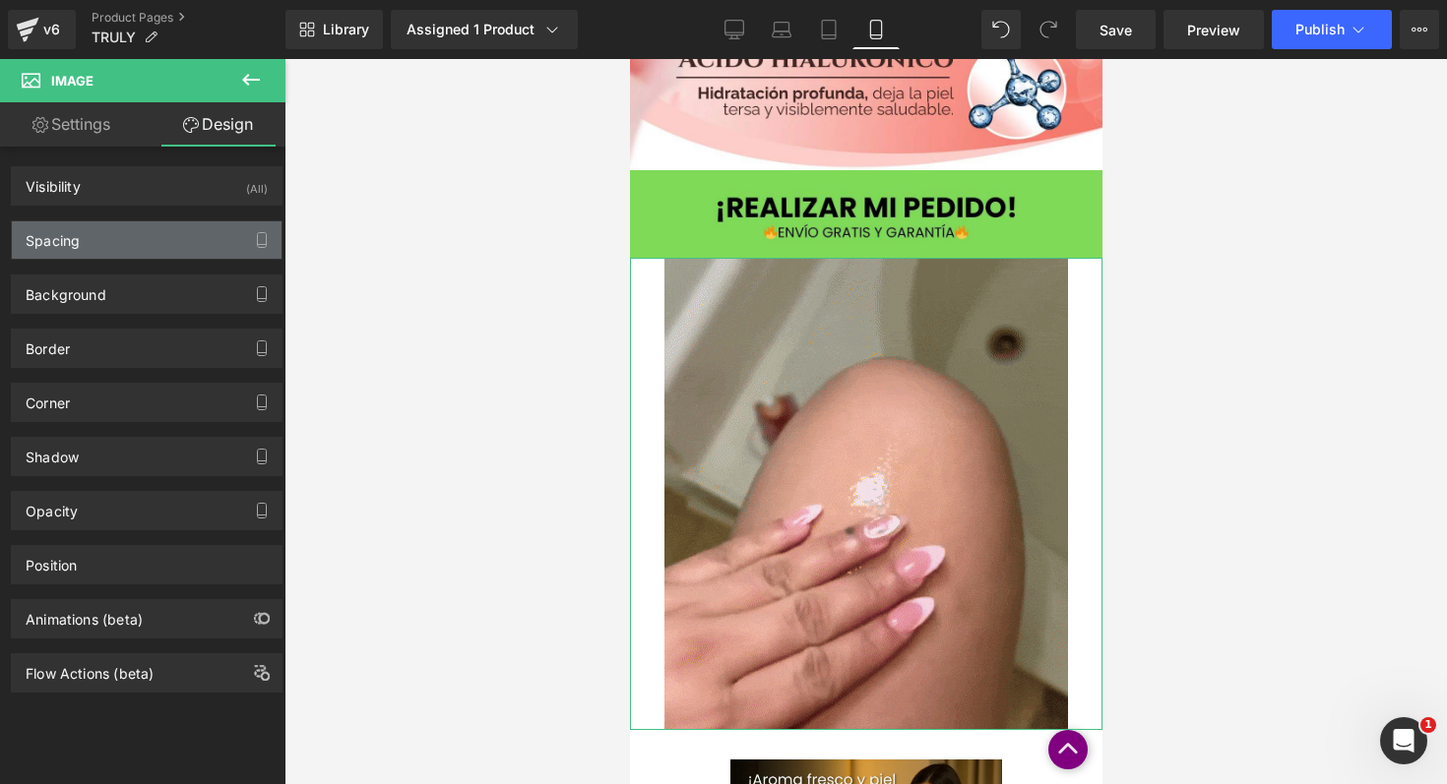
click at [181, 256] on div "Spacing" at bounding box center [147, 239] width 270 height 37
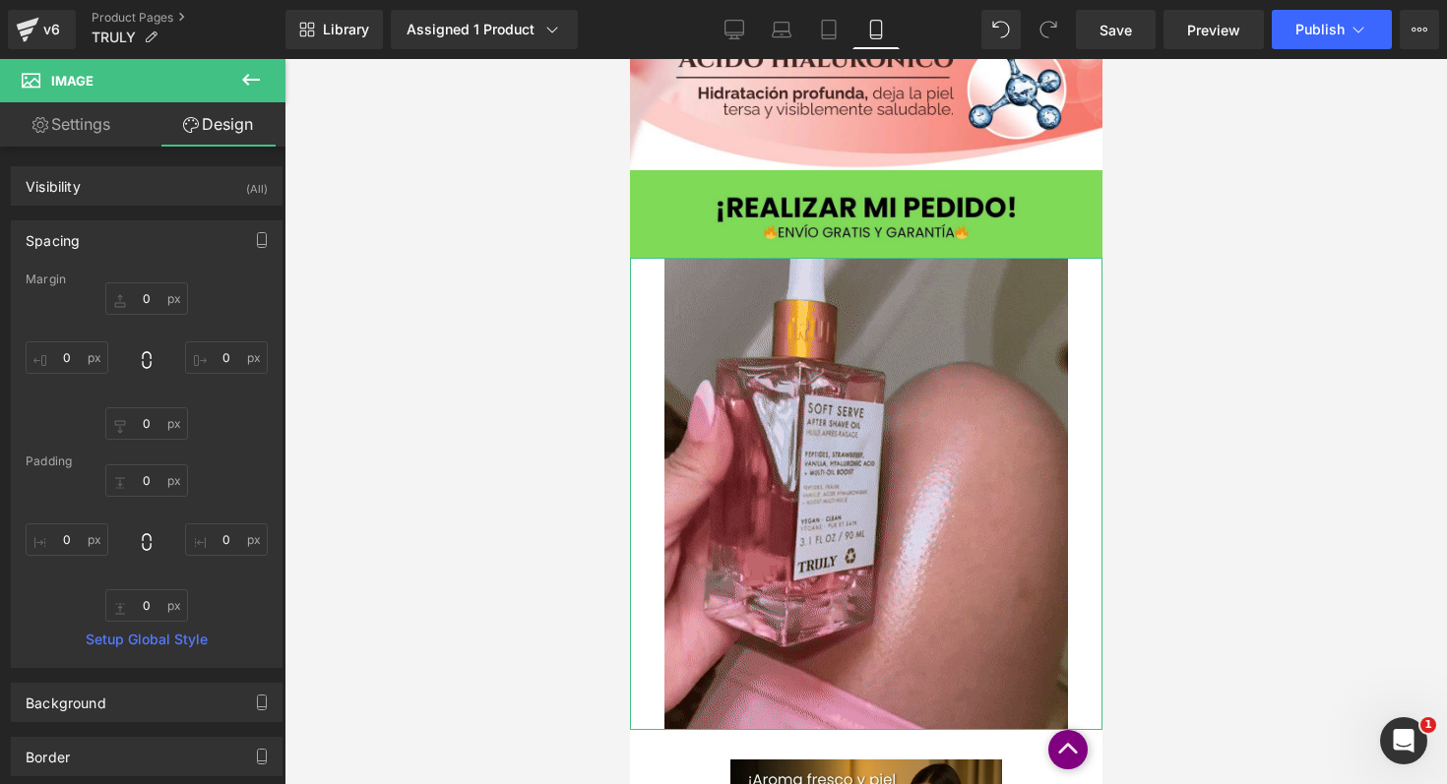
click at [217, 139] on link "Design" at bounding box center [218, 124] width 143 height 44
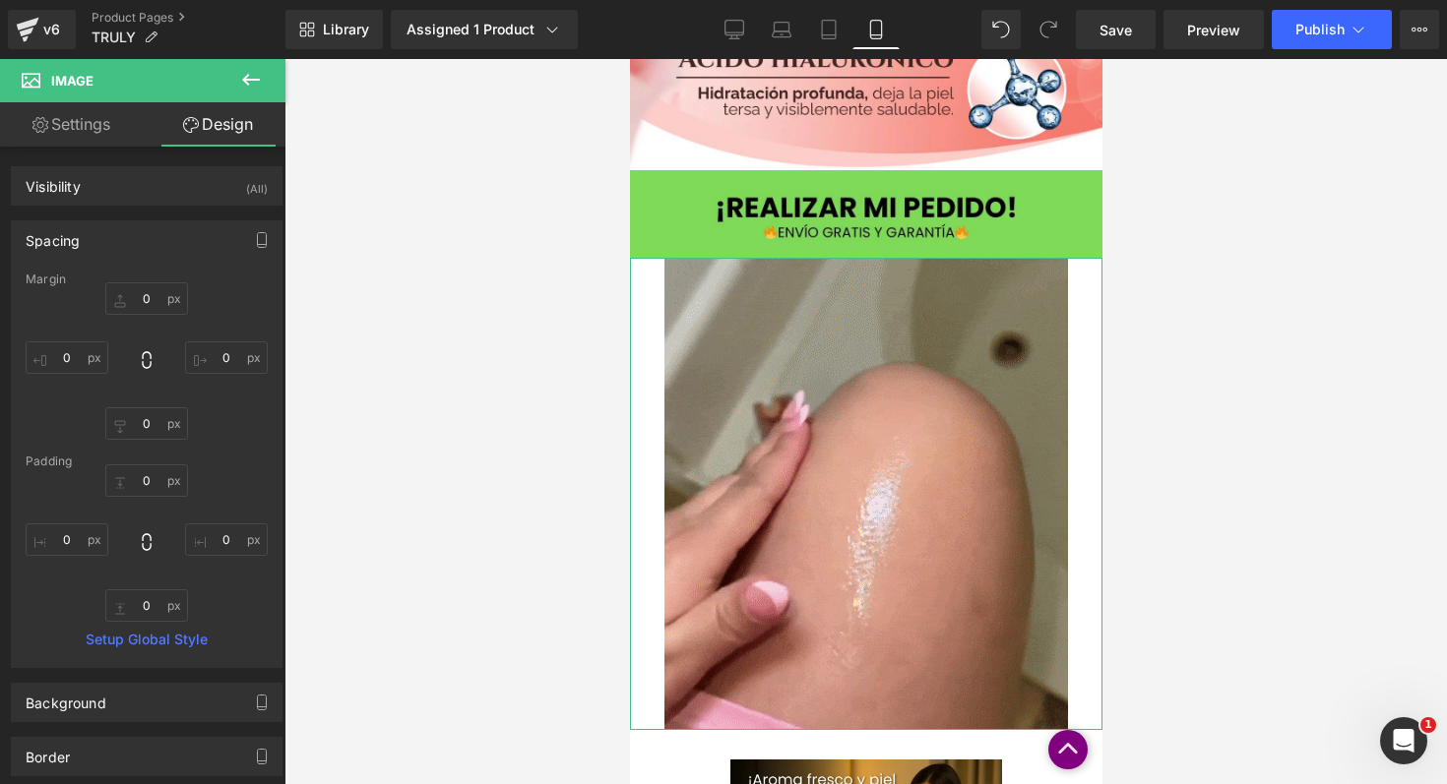
click at [110, 133] on link "Settings" at bounding box center [71, 124] width 143 height 44
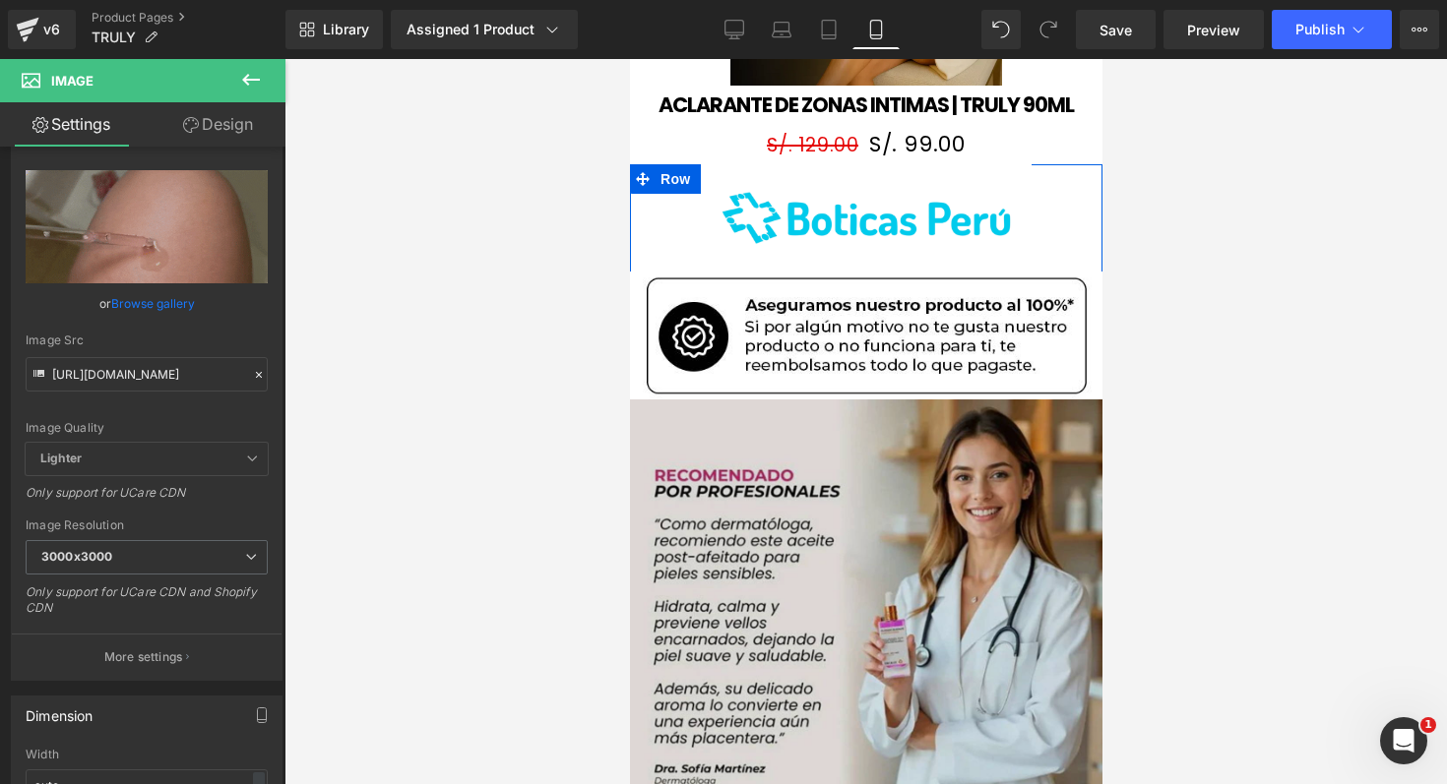
scroll to position [2157, 0]
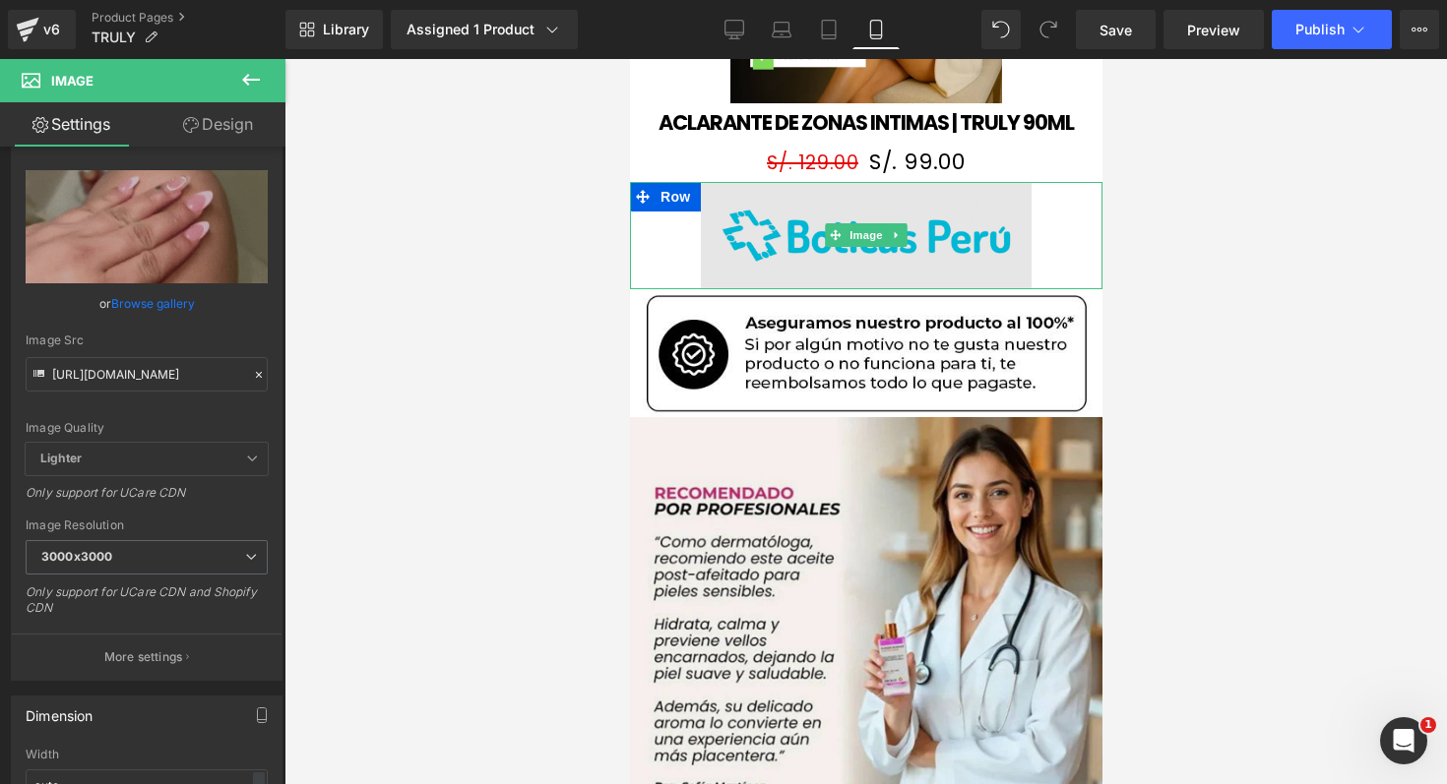
click at [984, 207] on img at bounding box center [865, 236] width 331 height 108
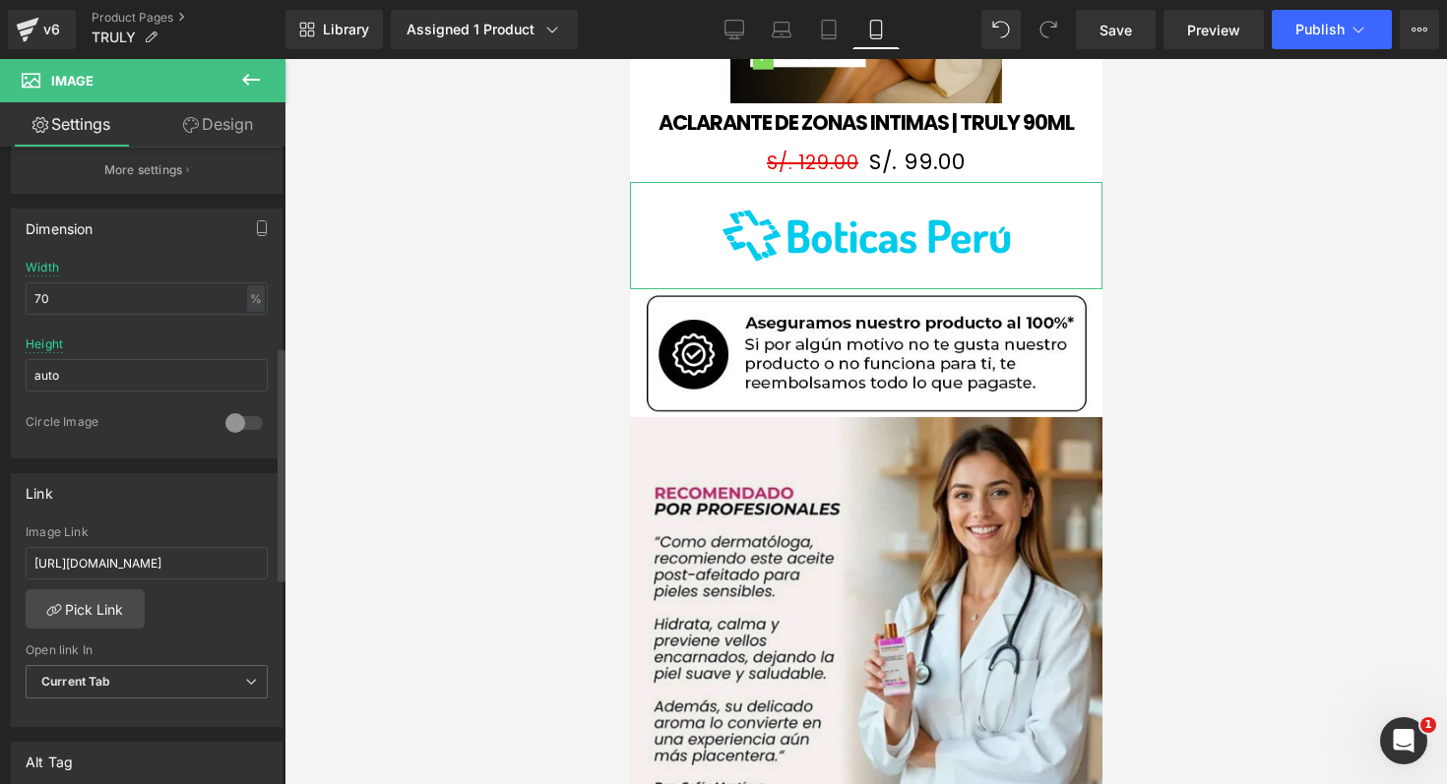
scroll to position [565, 0]
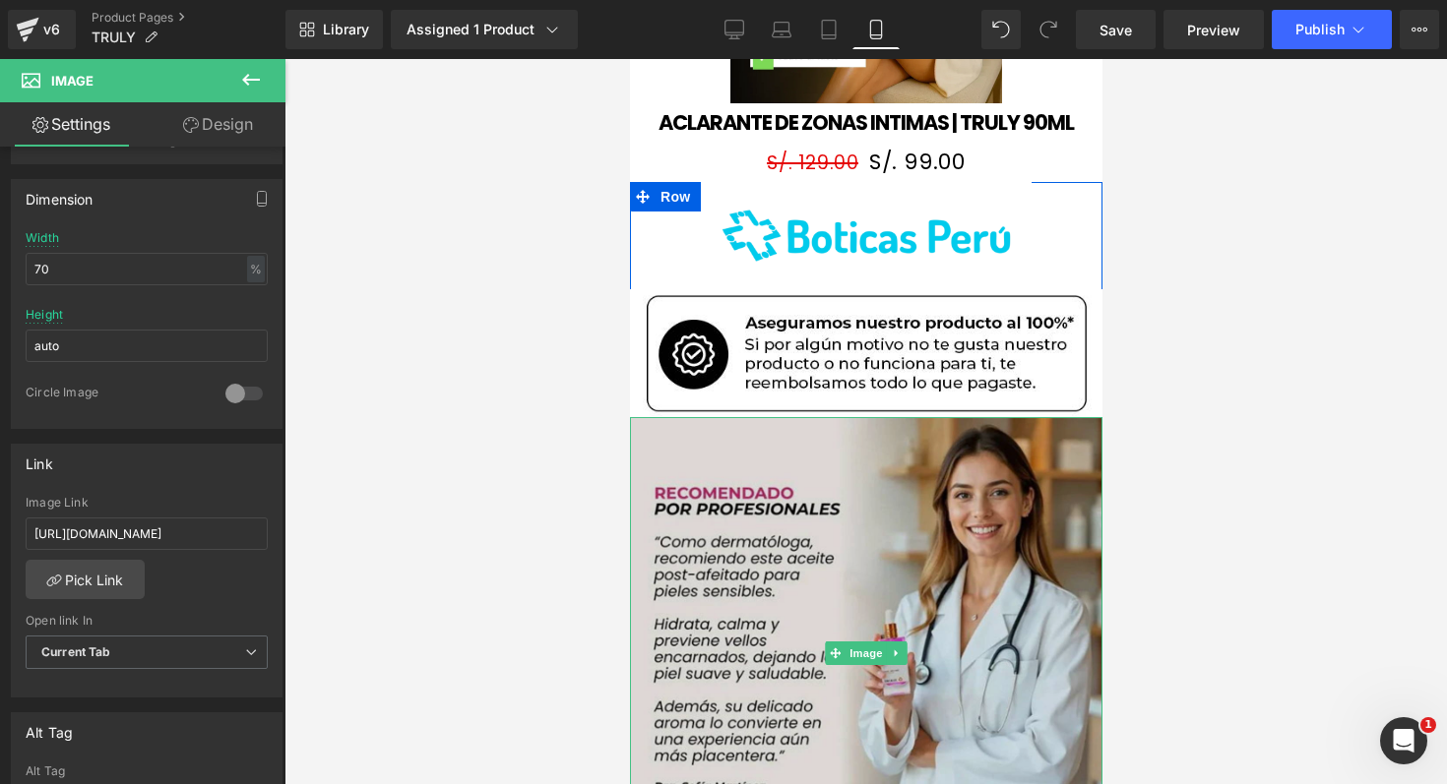
click at [842, 514] on img at bounding box center [865, 653] width 472 height 472
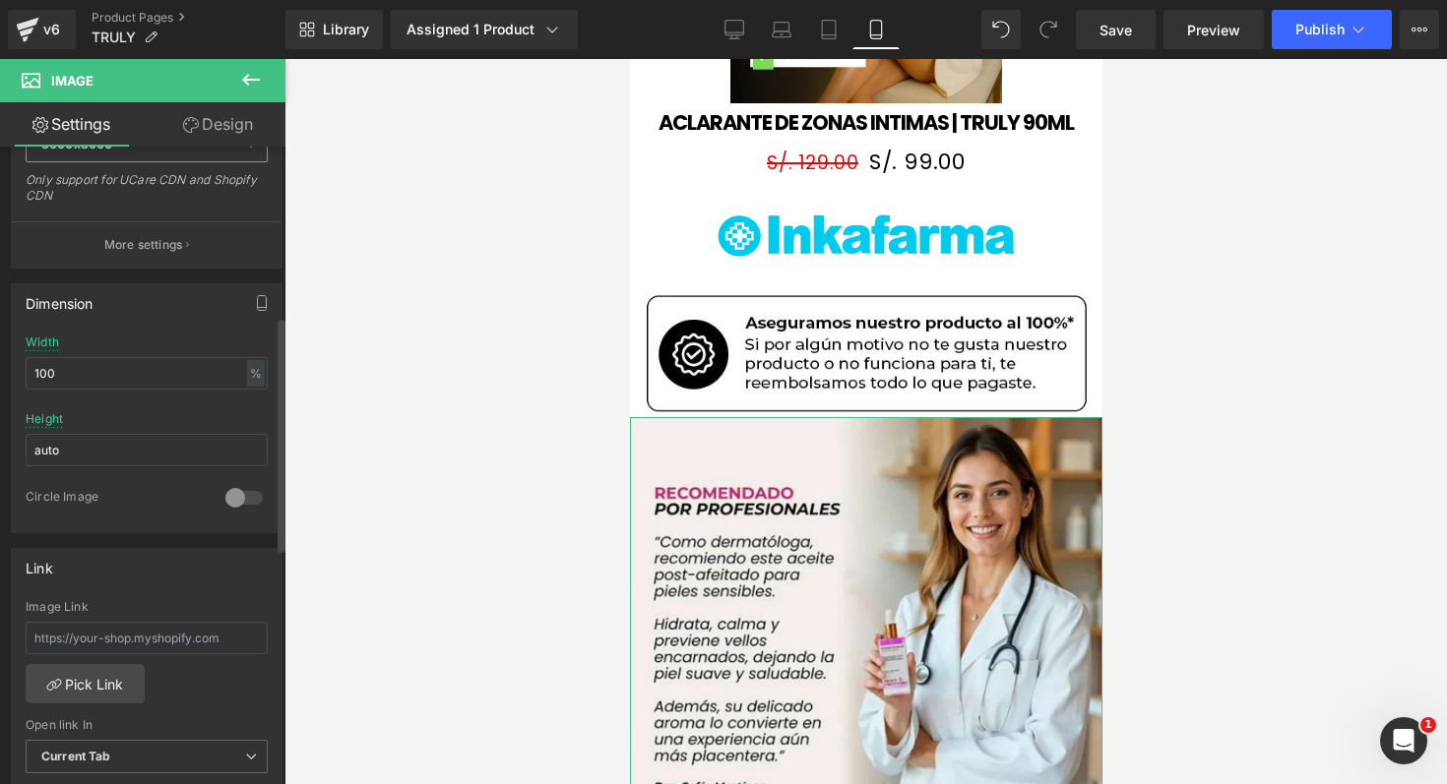
scroll to position [472, 0]
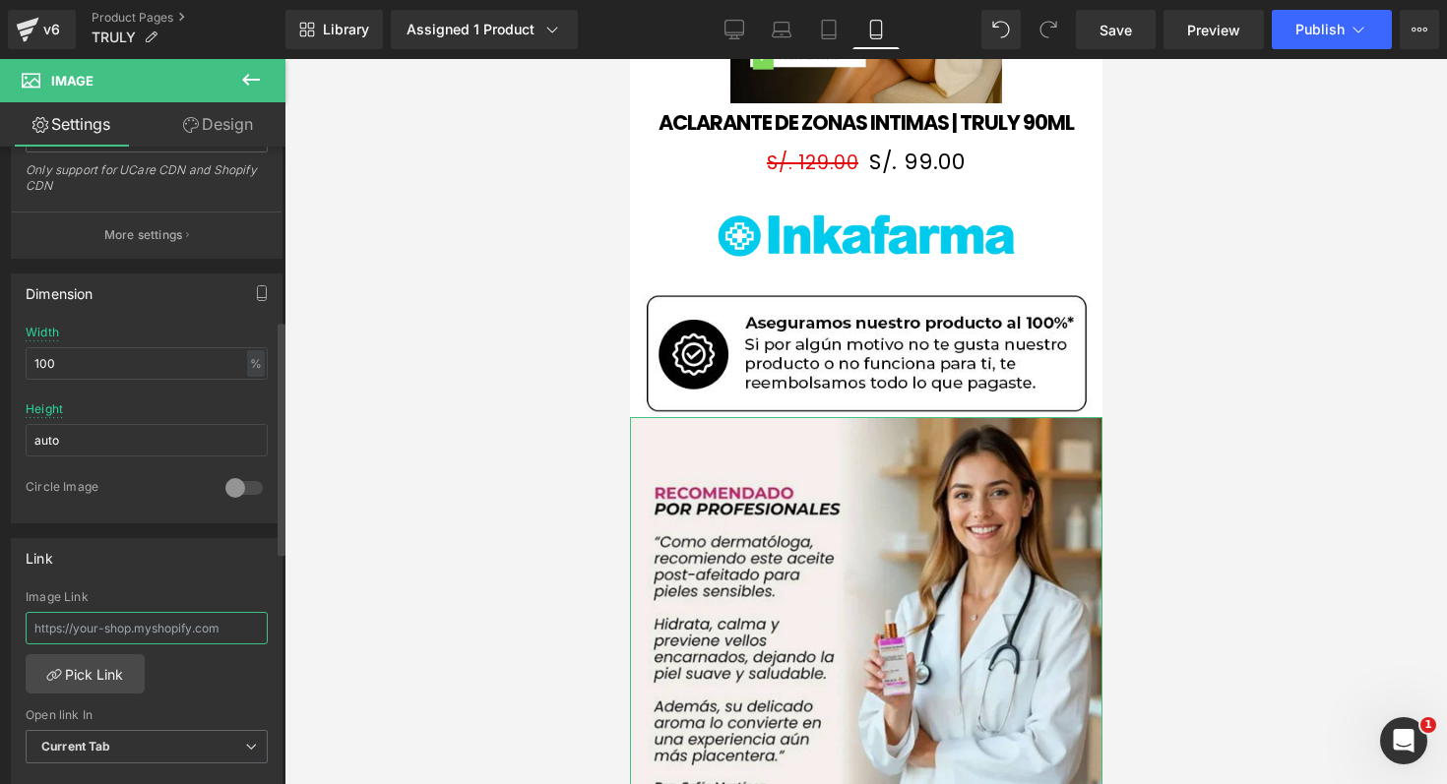
click at [200, 641] on input "text" at bounding box center [147, 628] width 242 height 32
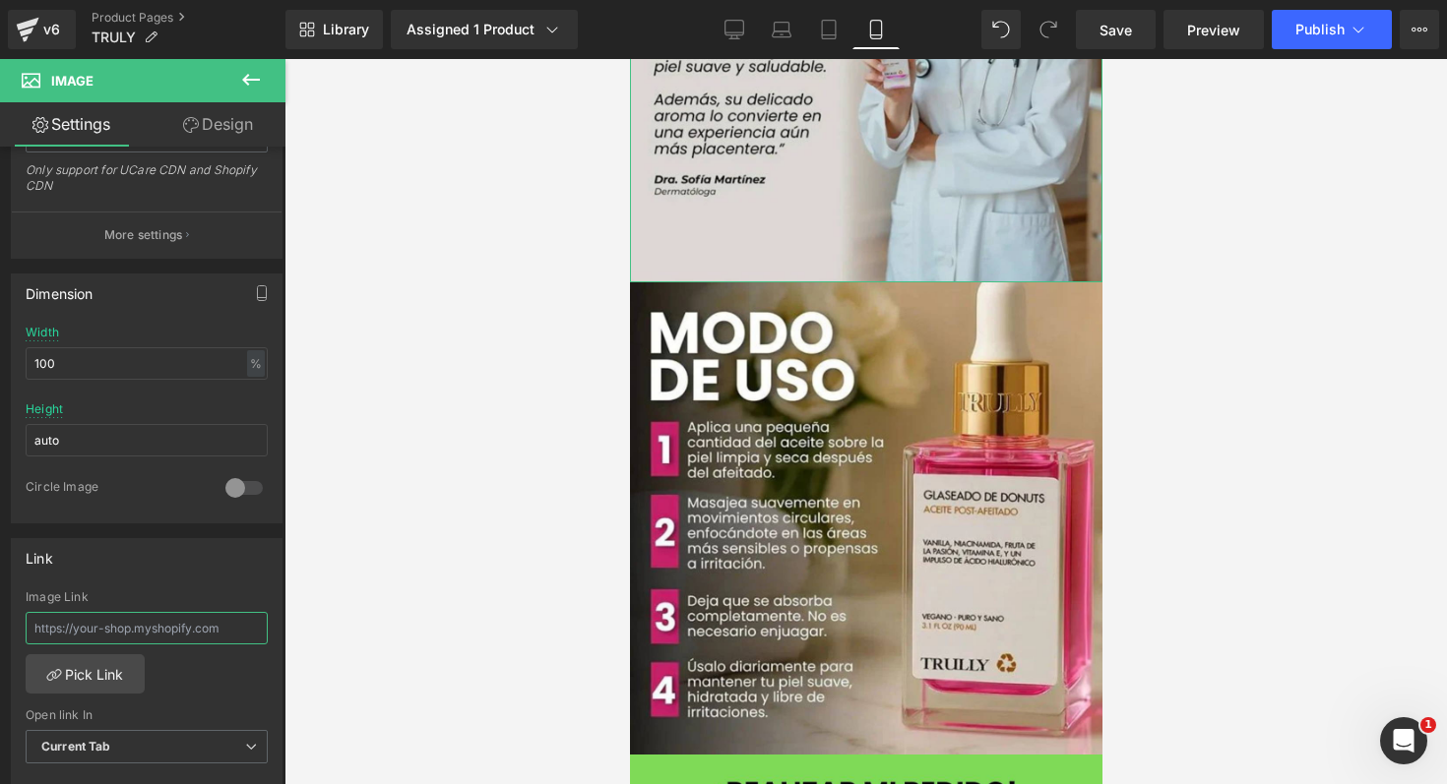
scroll to position [2813, 0]
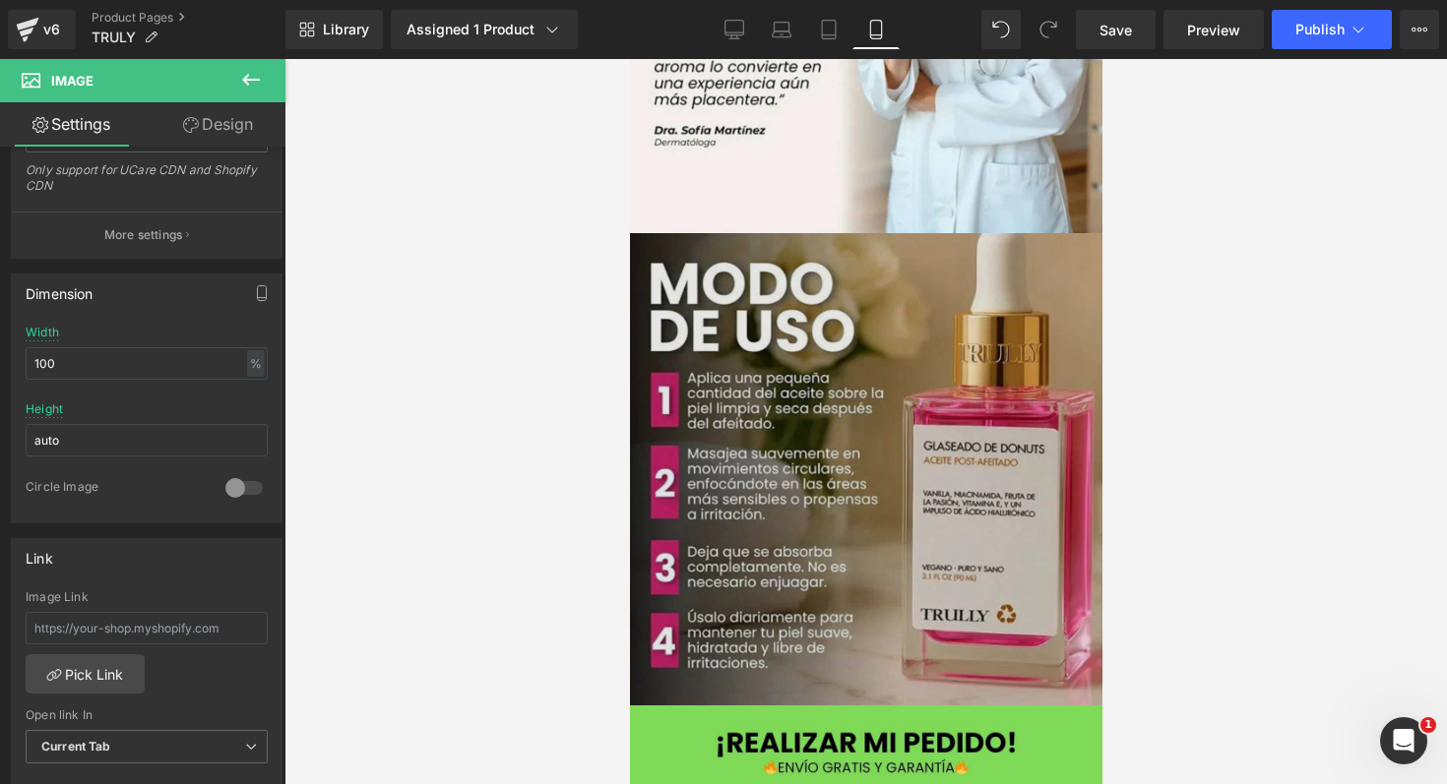
click at [840, 368] on img at bounding box center [865, 469] width 472 height 472
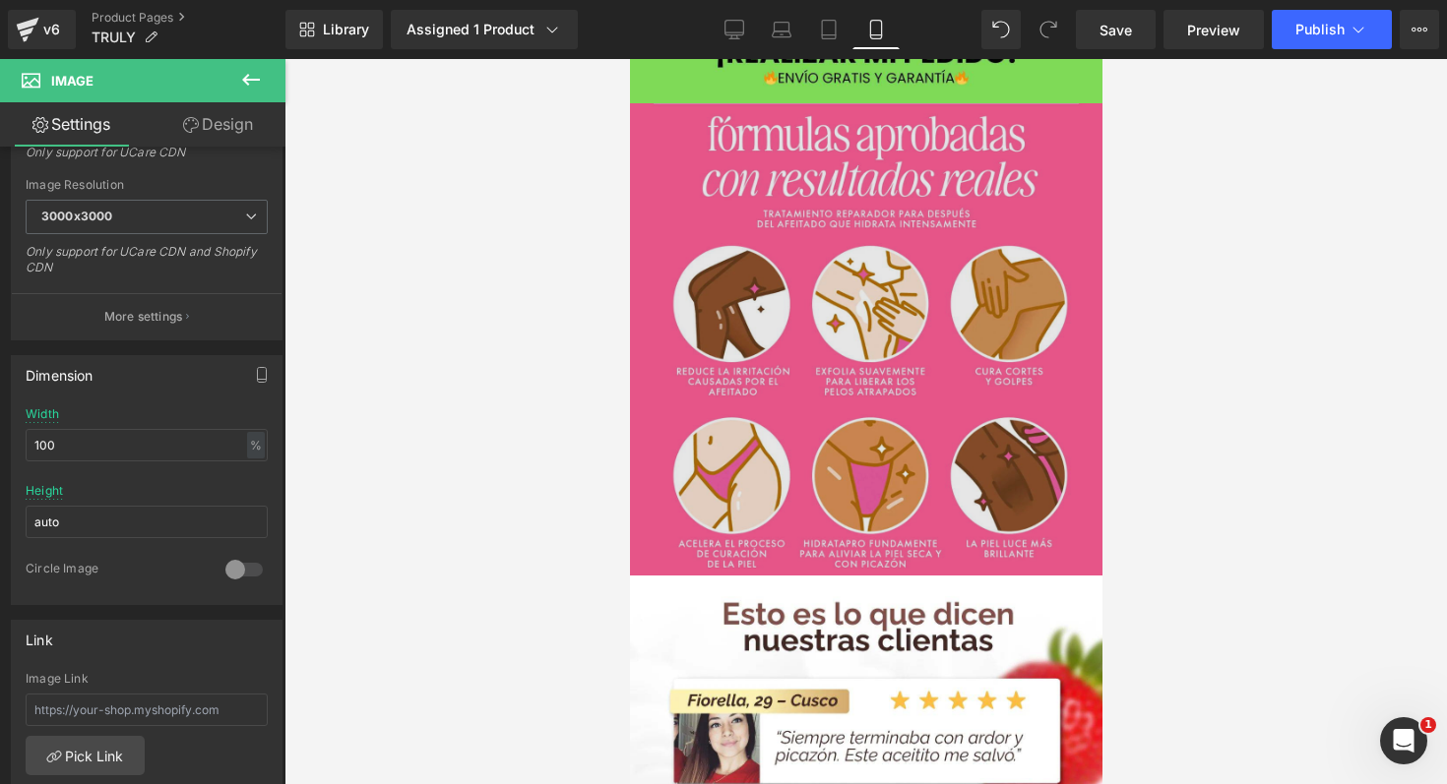
scroll to position [3539, 0]
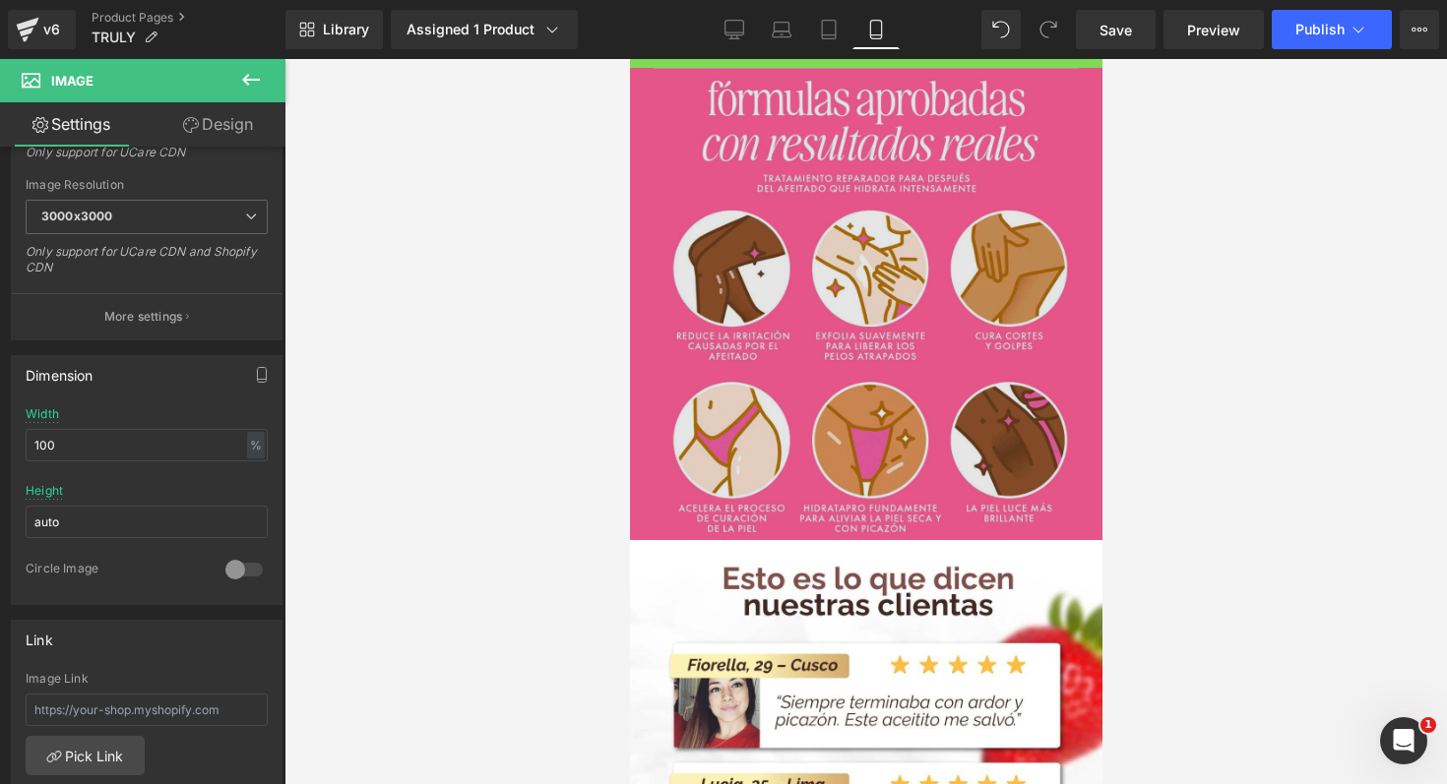
click at [758, 341] on img at bounding box center [865, 304] width 472 height 472
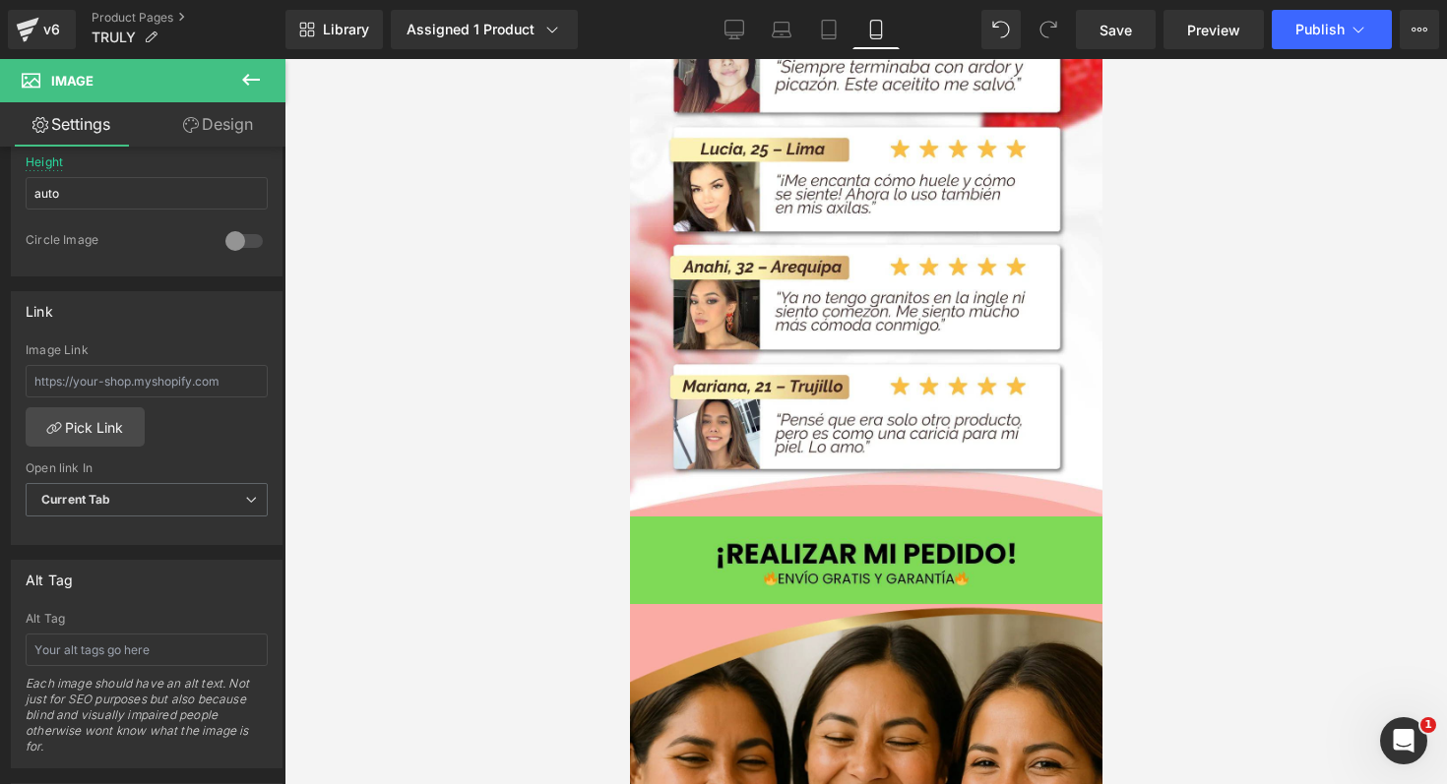
scroll to position [4222, 0]
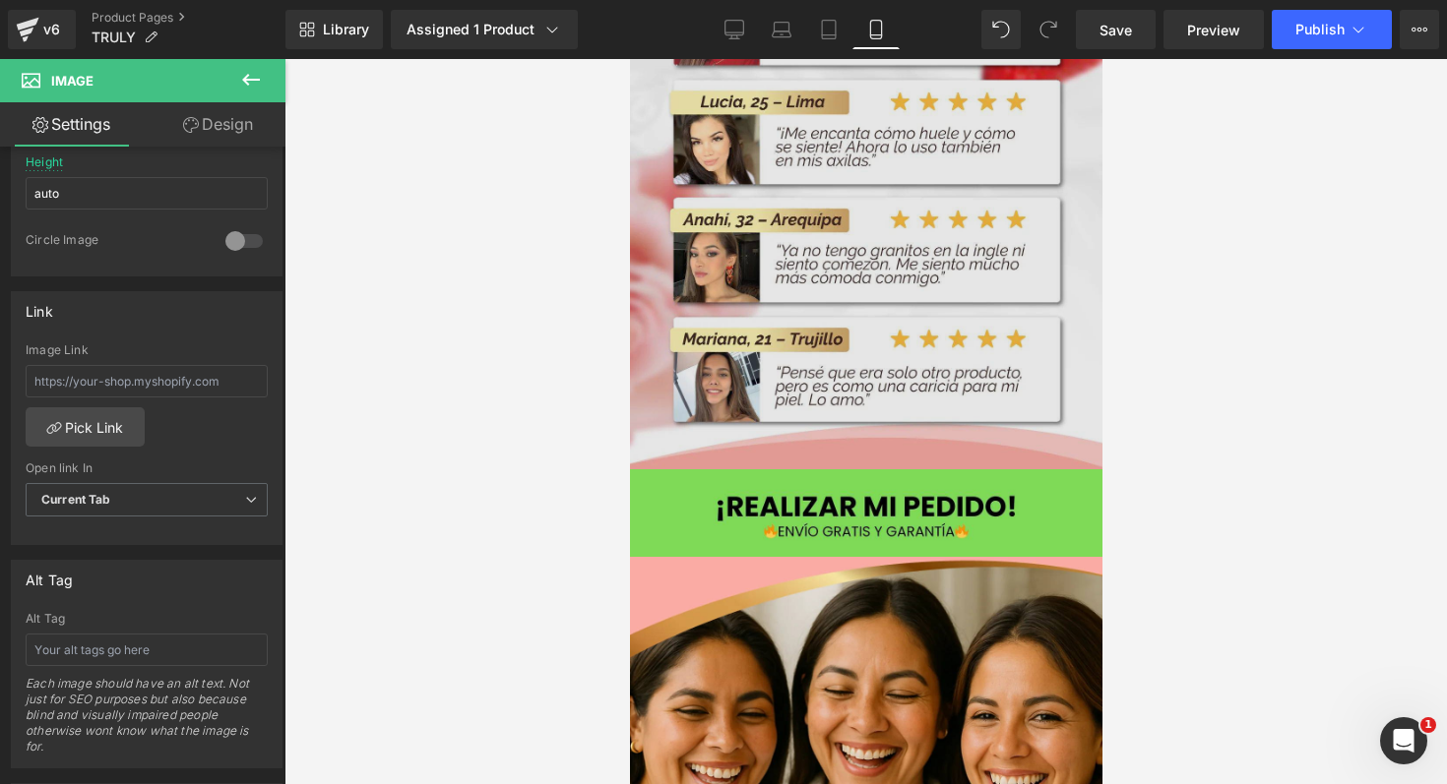
click at [925, 286] on img at bounding box center [865, 163] width 472 height 612
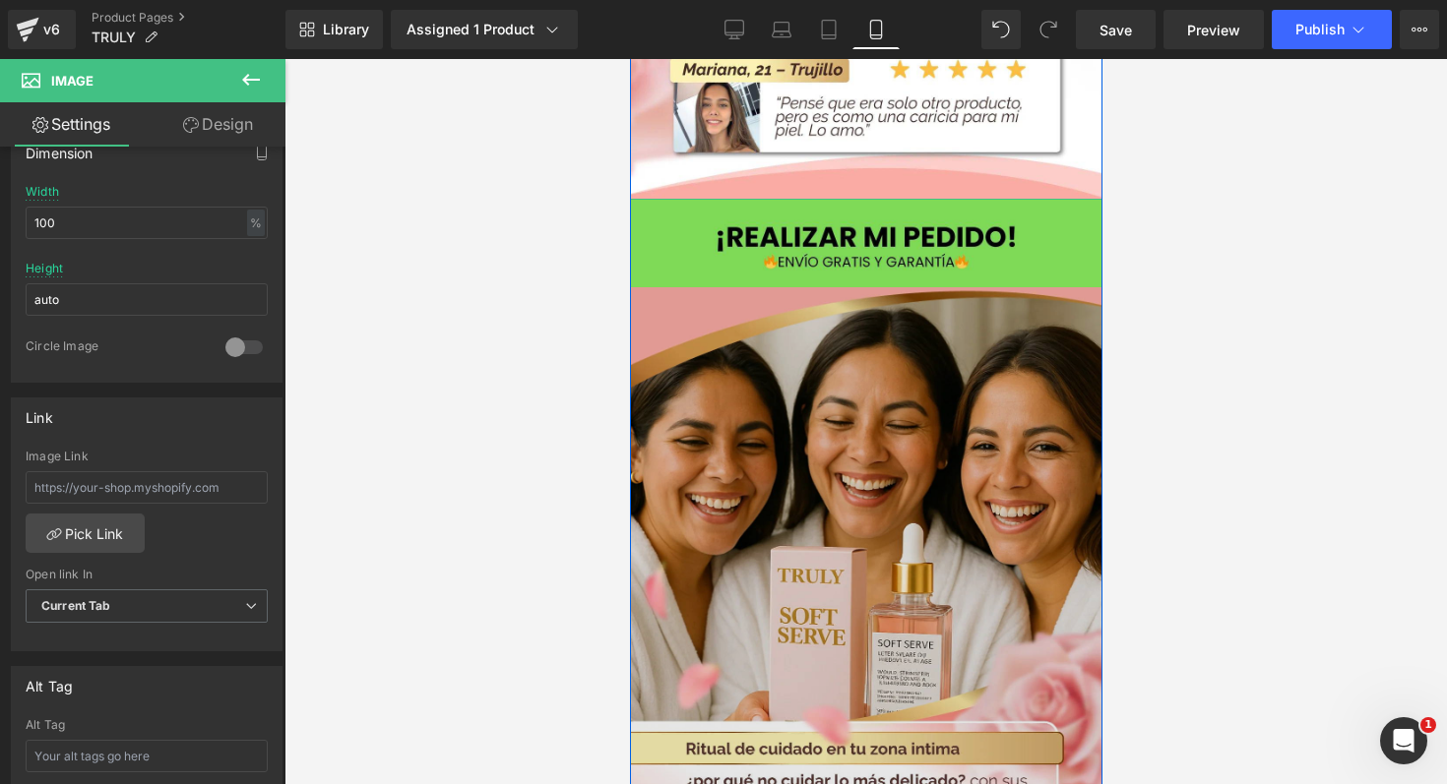
scroll to position [4526, 0]
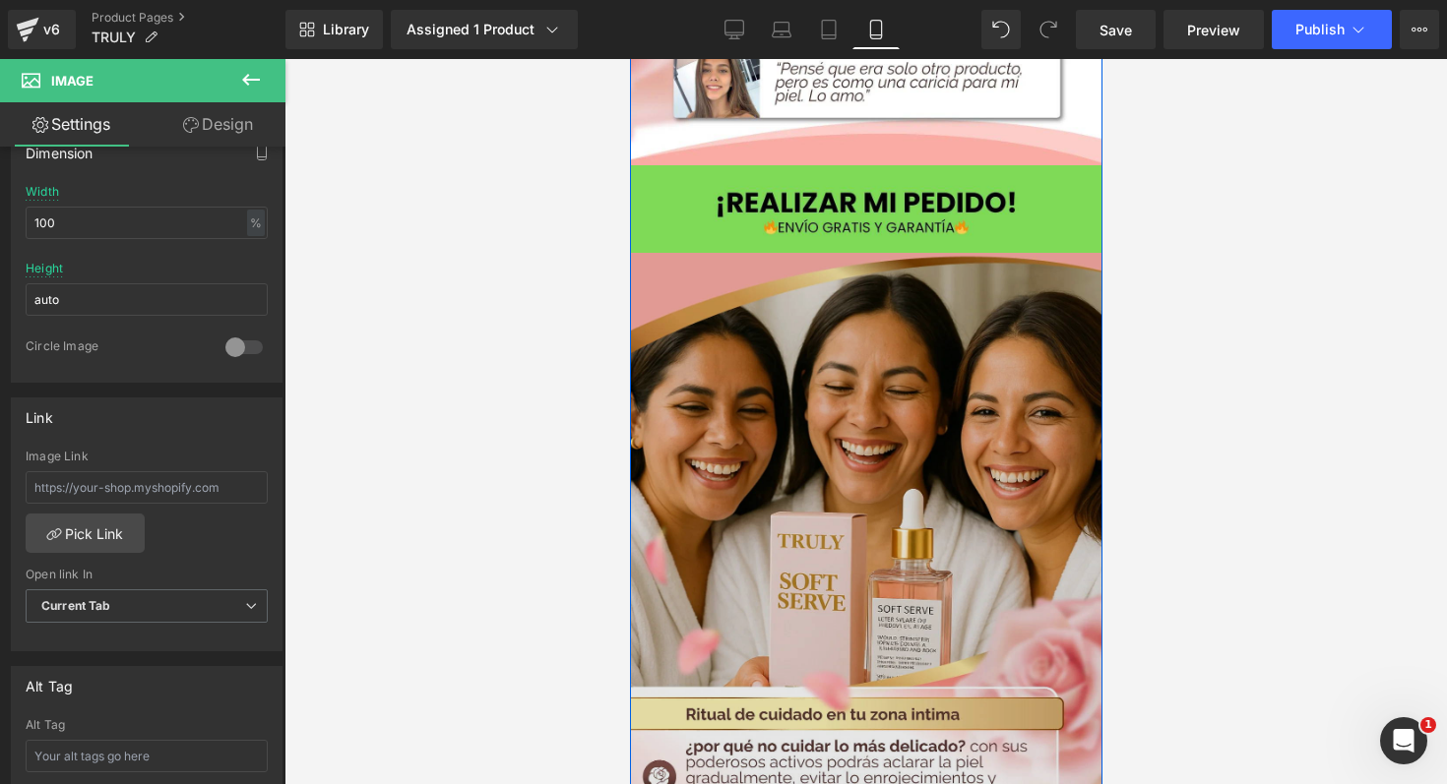
click at [837, 472] on img at bounding box center [865, 749] width 472 height 993
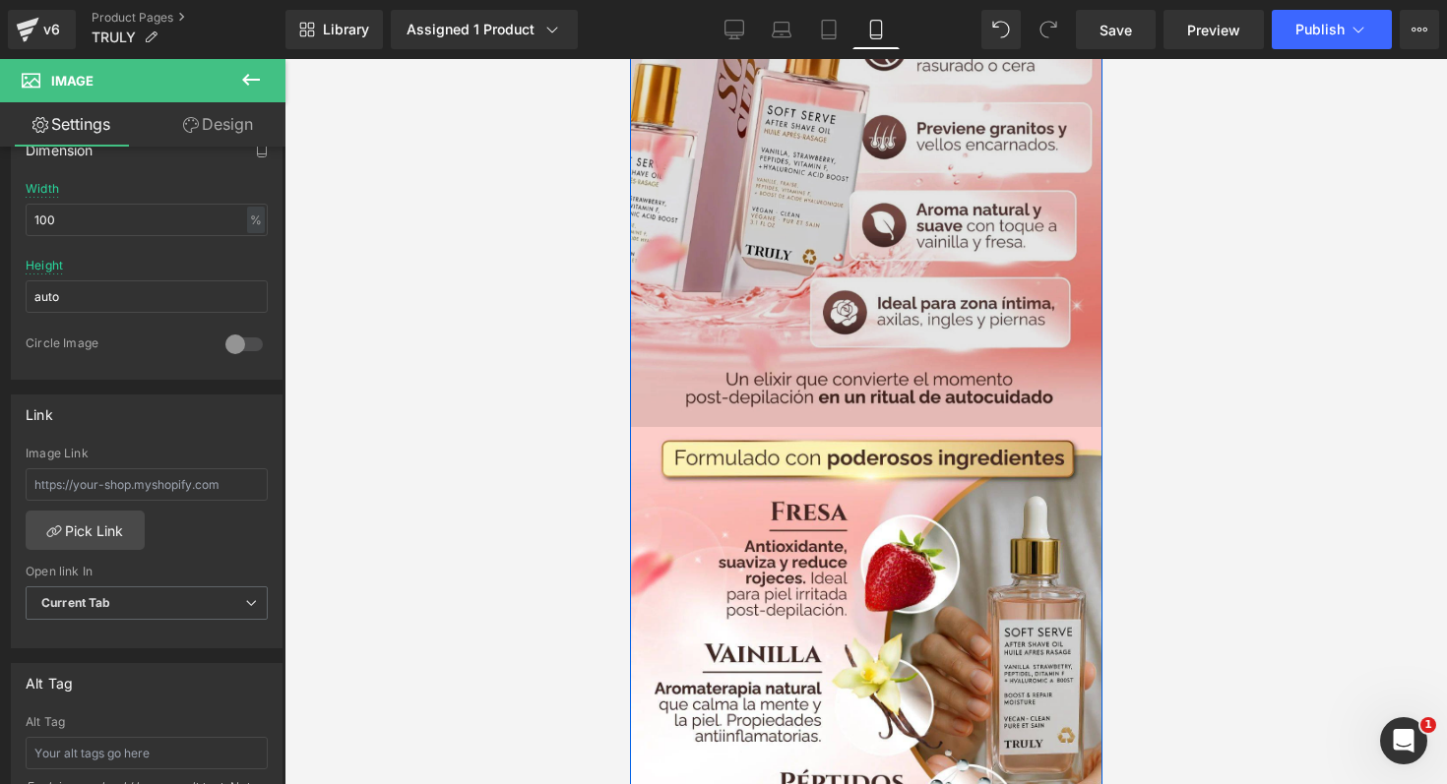
scroll to position [0, 0]
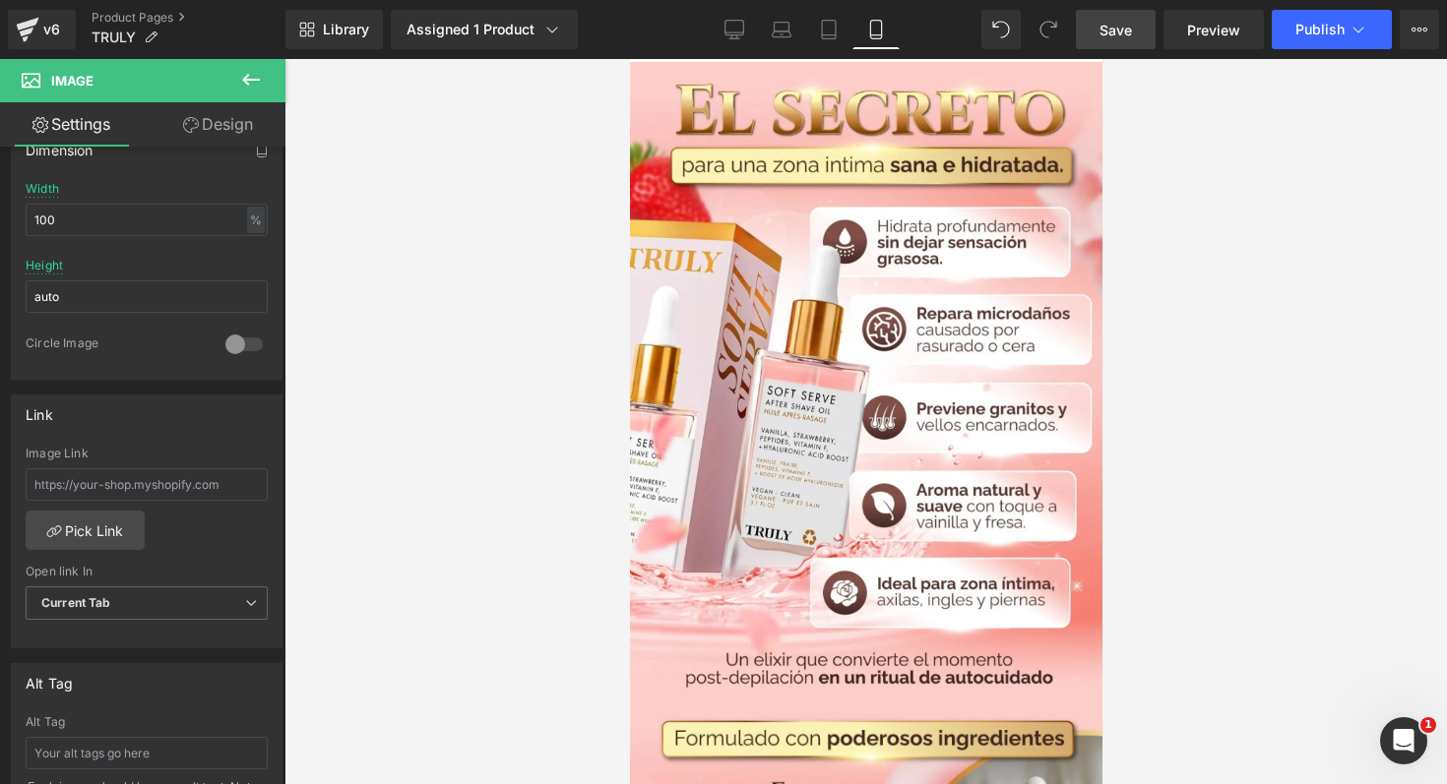
click at [1143, 43] on link "Save" at bounding box center [1116, 29] width 80 height 39
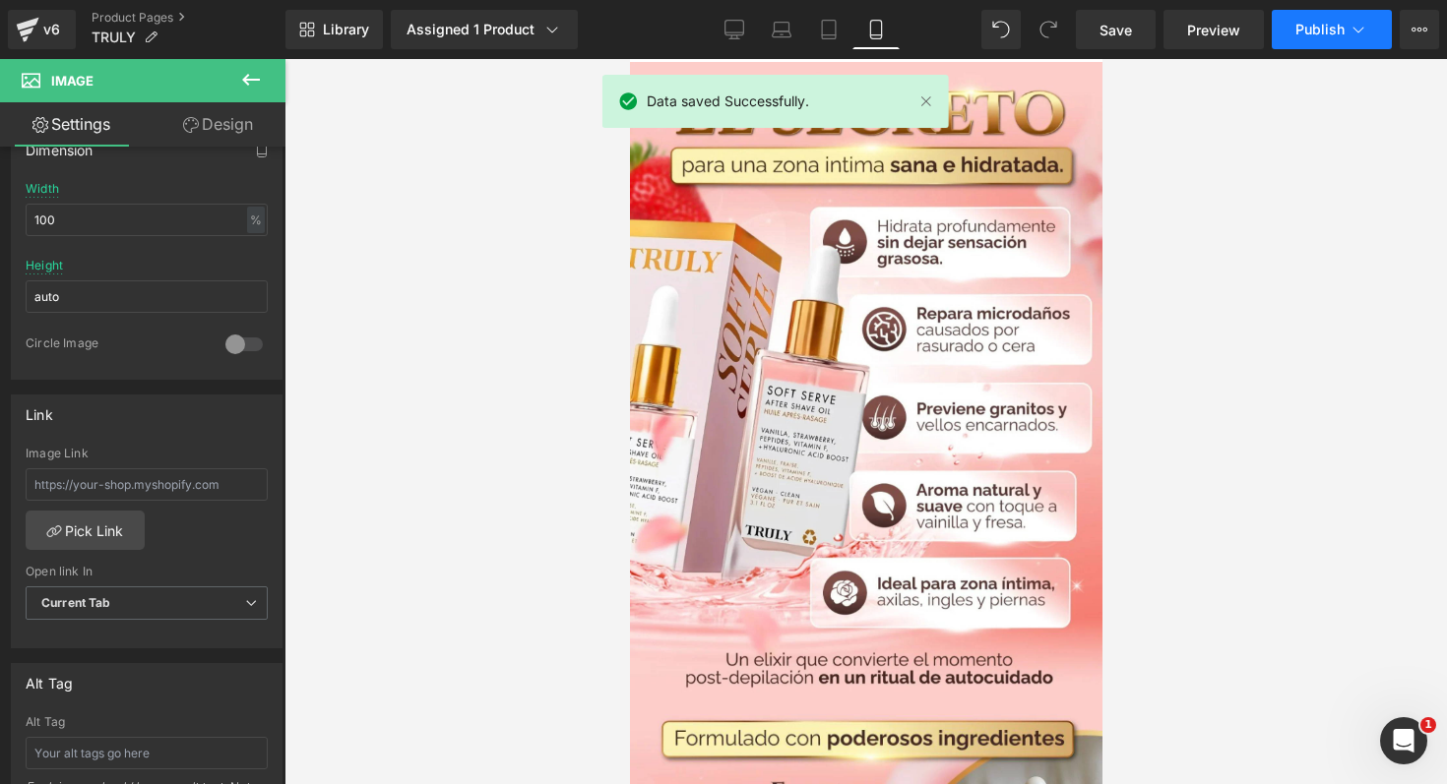
click at [1330, 42] on button "Publish" at bounding box center [1332, 29] width 120 height 39
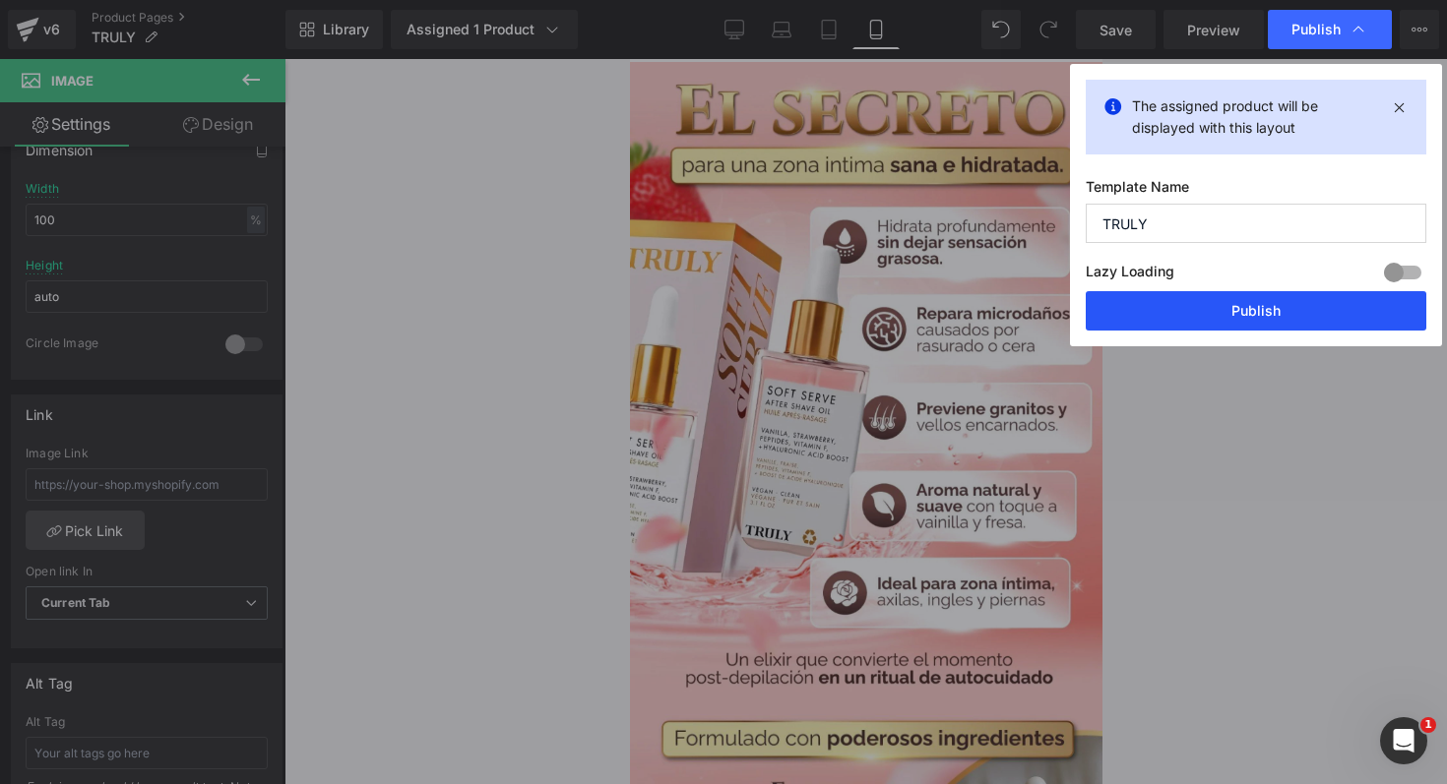
click at [1308, 303] on button "Publish" at bounding box center [1256, 310] width 341 height 39
